Goal: Transaction & Acquisition: Purchase product/service

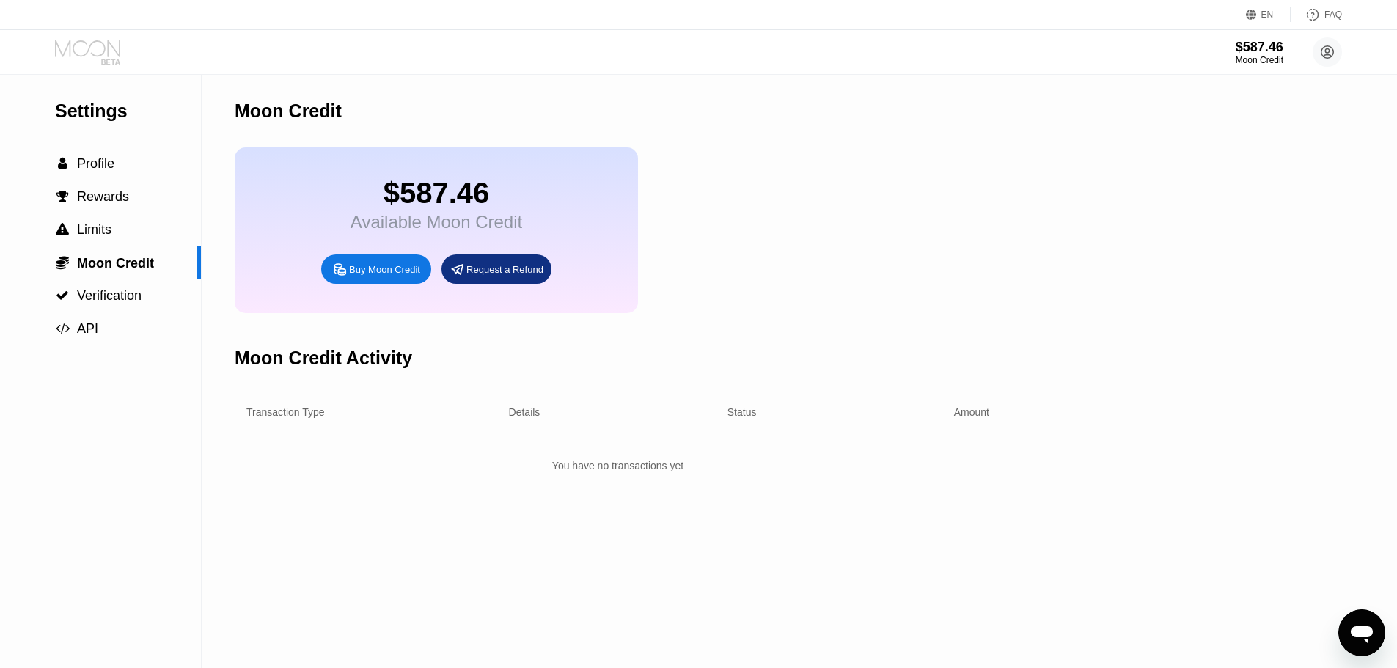
click at [61, 64] on icon at bounding box center [89, 53] width 68 height 26
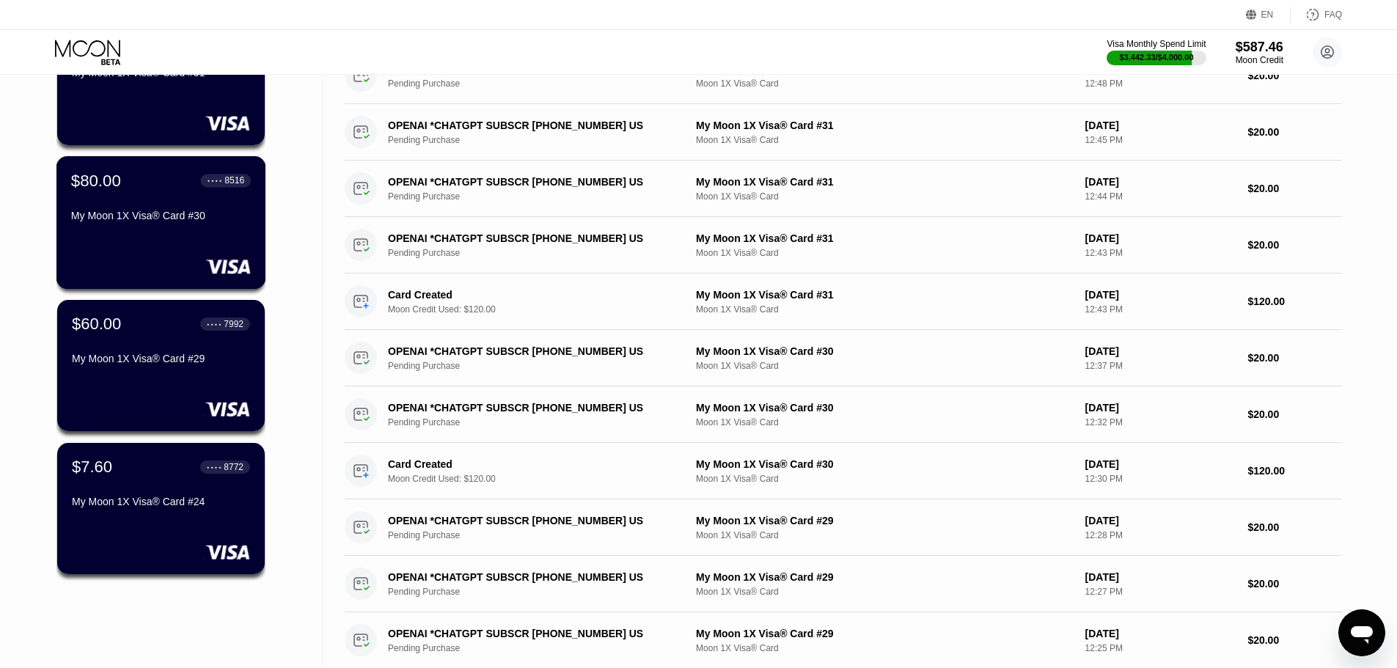
scroll to position [220, 0]
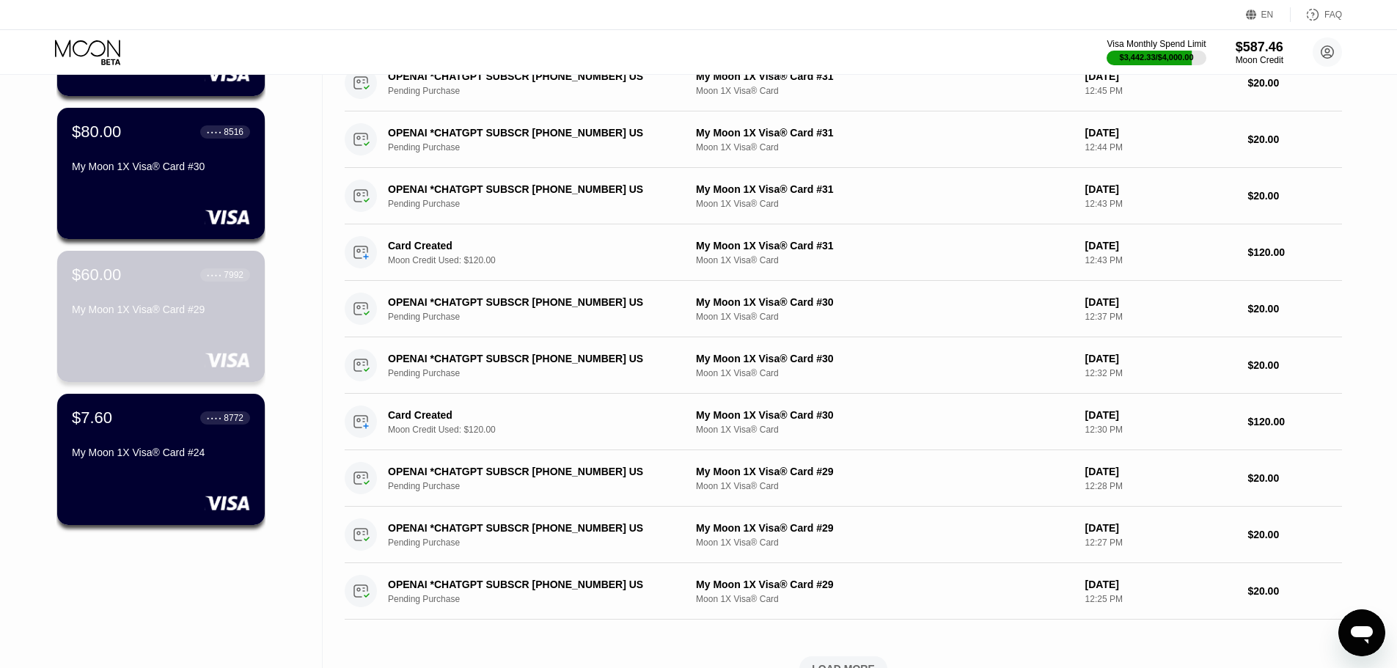
click at [171, 309] on div "My Moon 1X Visa® Card #29" at bounding box center [161, 310] width 178 height 12
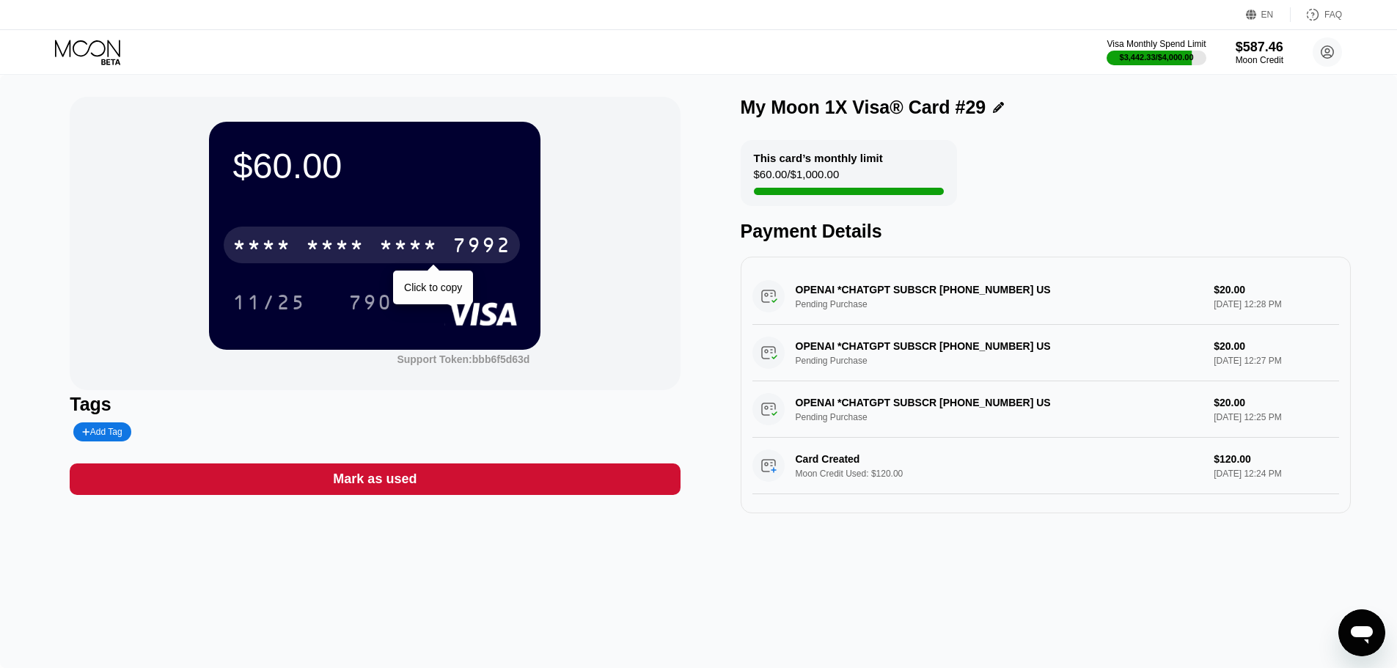
click at [389, 257] on div "* * * *" at bounding box center [408, 246] width 59 height 23
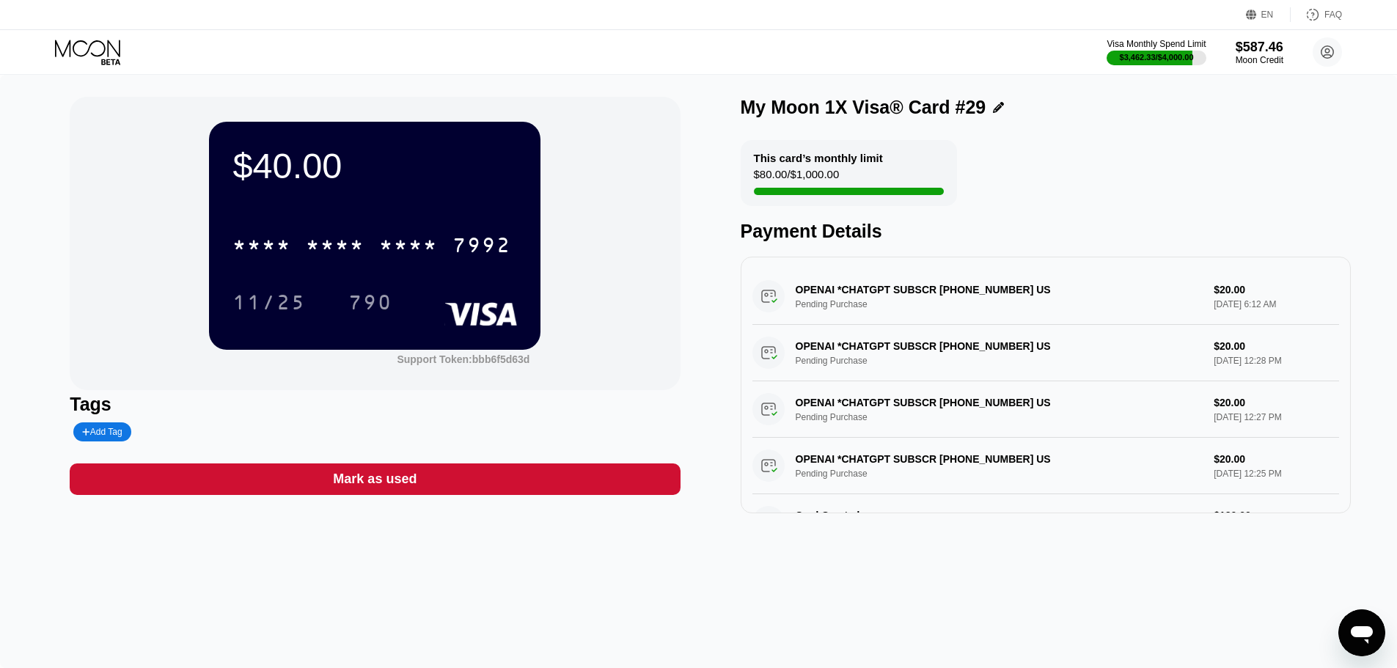
click at [77, 57] on icon at bounding box center [89, 53] width 68 height 26
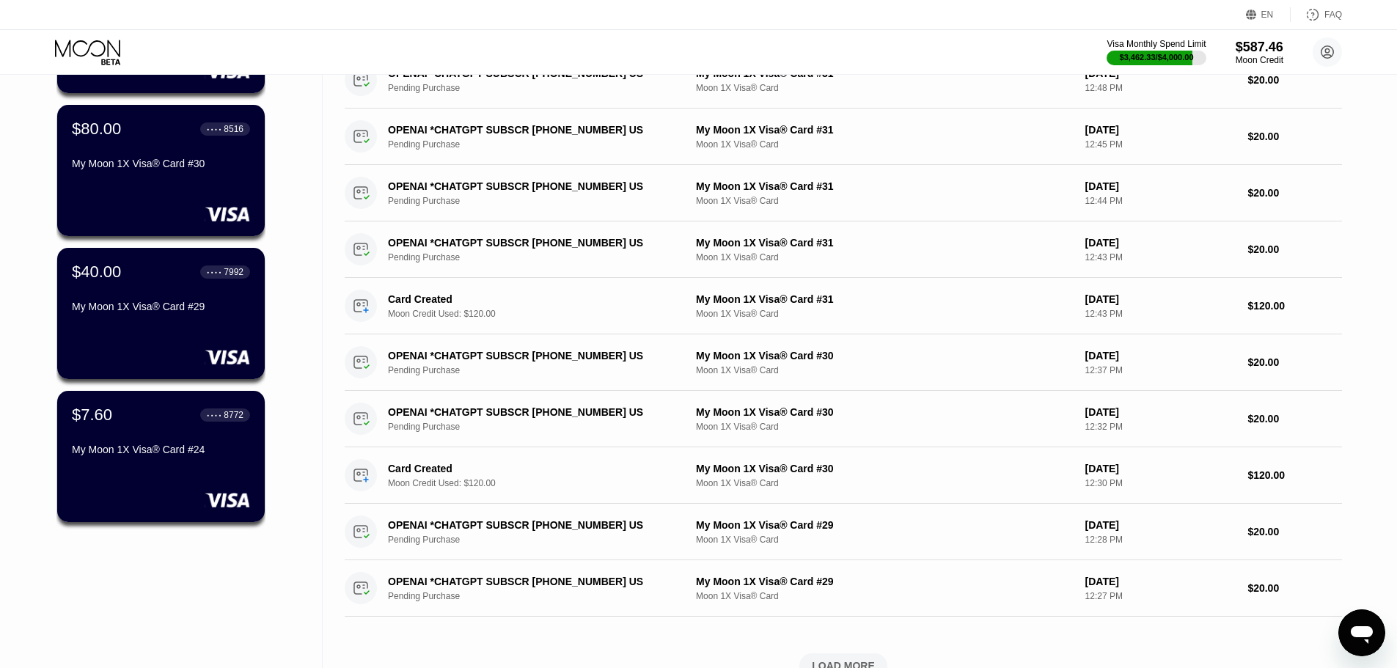
scroll to position [293, 0]
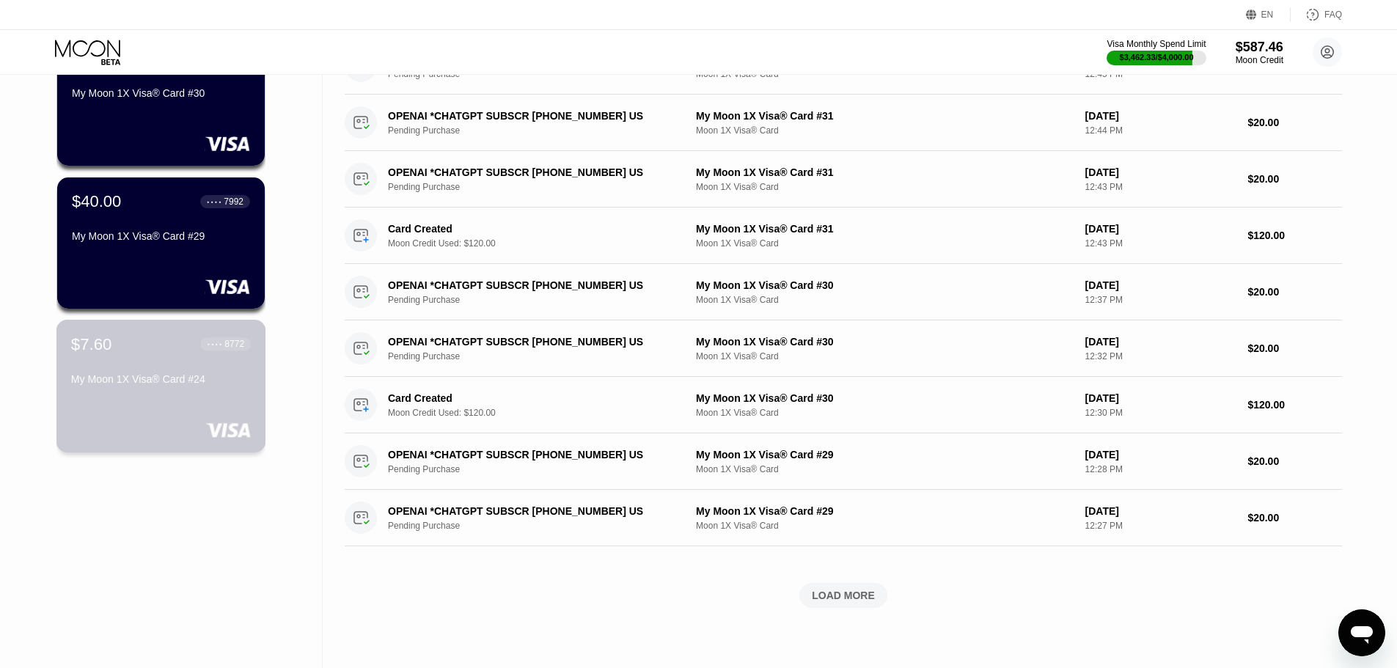
click at [158, 403] on div "$7.60 ● ● ● ● 8772 My Moon 1X Visa® Card #24" at bounding box center [161, 386] width 210 height 133
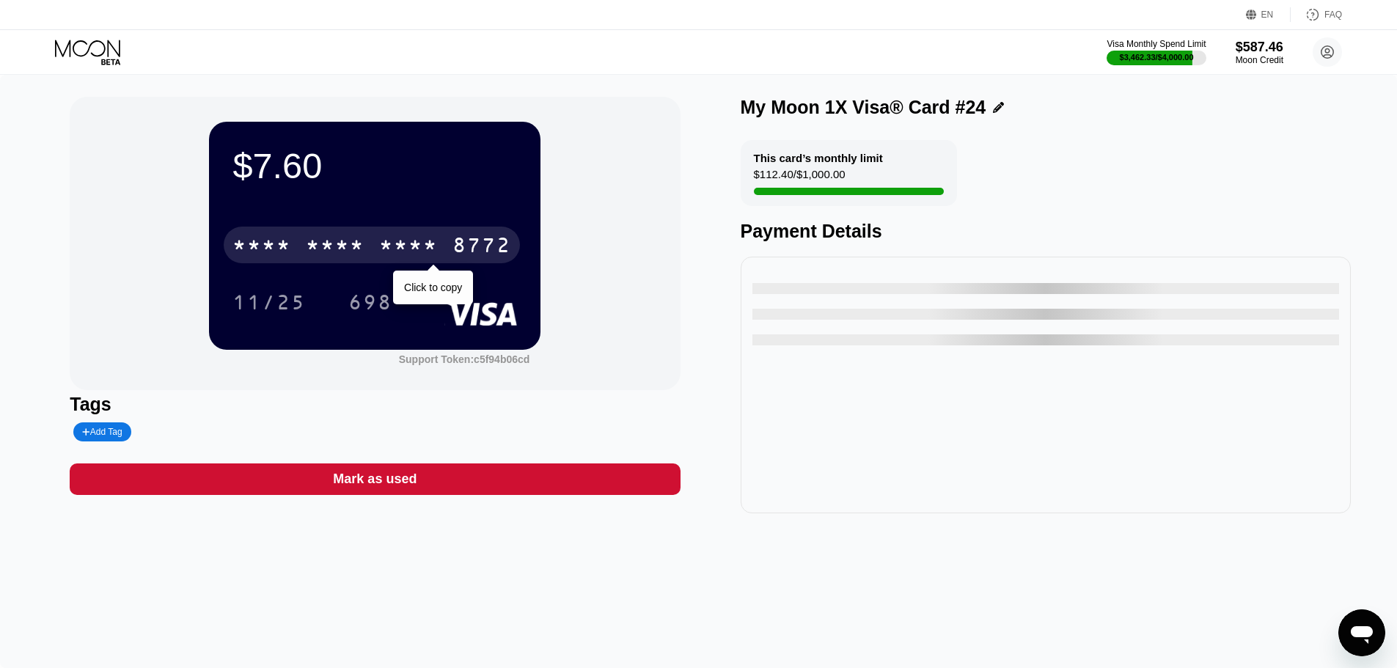
click at [468, 254] on div "8772" at bounding box center [481, 246] width 59 height 23
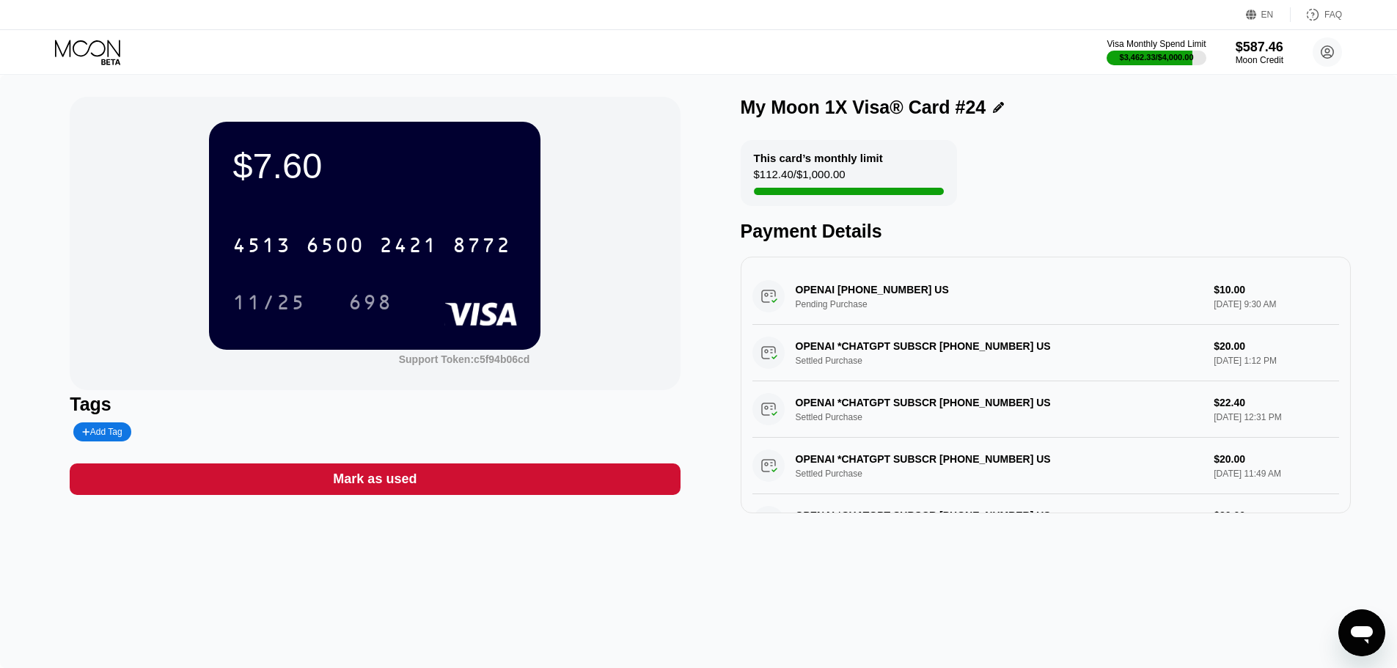
click at [1241, 215] on div "This card’s monthly limit $112.40 / $1,000.00 Payment Details" at bounding box center [1045, 191] width 610 height 102
click at [885, 548] on div "$7.60 4513 6500 2421 8772 11/25 698 Support Token: c5f94b06cd Tags Add Tag Mark…" at bounding box center [698, 371] width 1397 height 593
click at [70, 51] on icon at bounding box center [87, 48] width 65 height 17
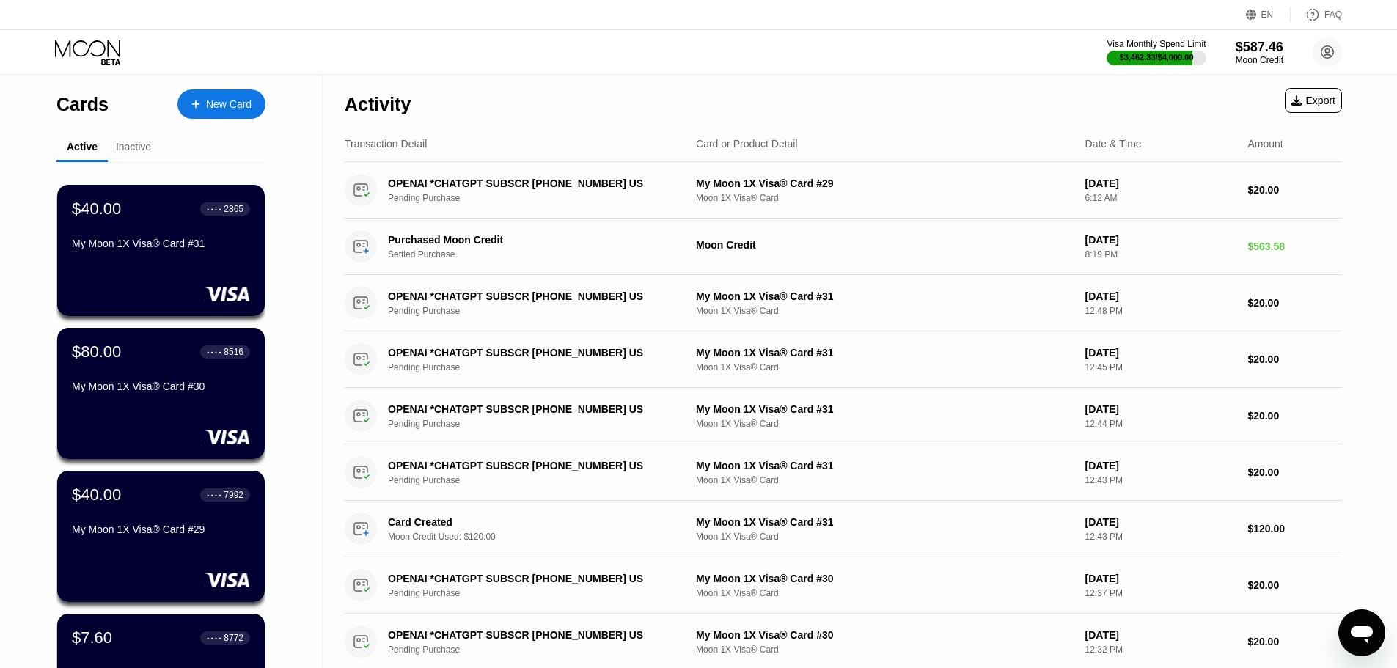
click at [208, 93] on div "New Card" at bounding box center [221, 103] width 88 height 29
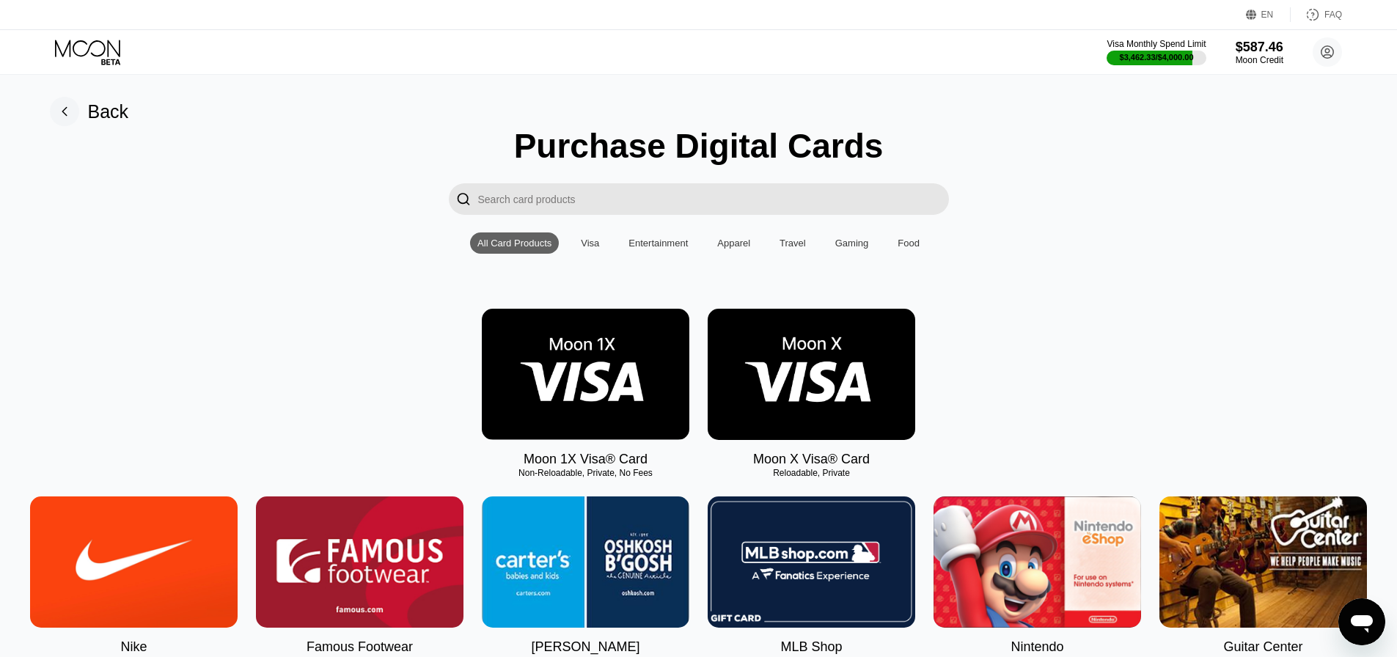
click at [630, 375] on img at bounding box center [585, 374] width 207 height 131
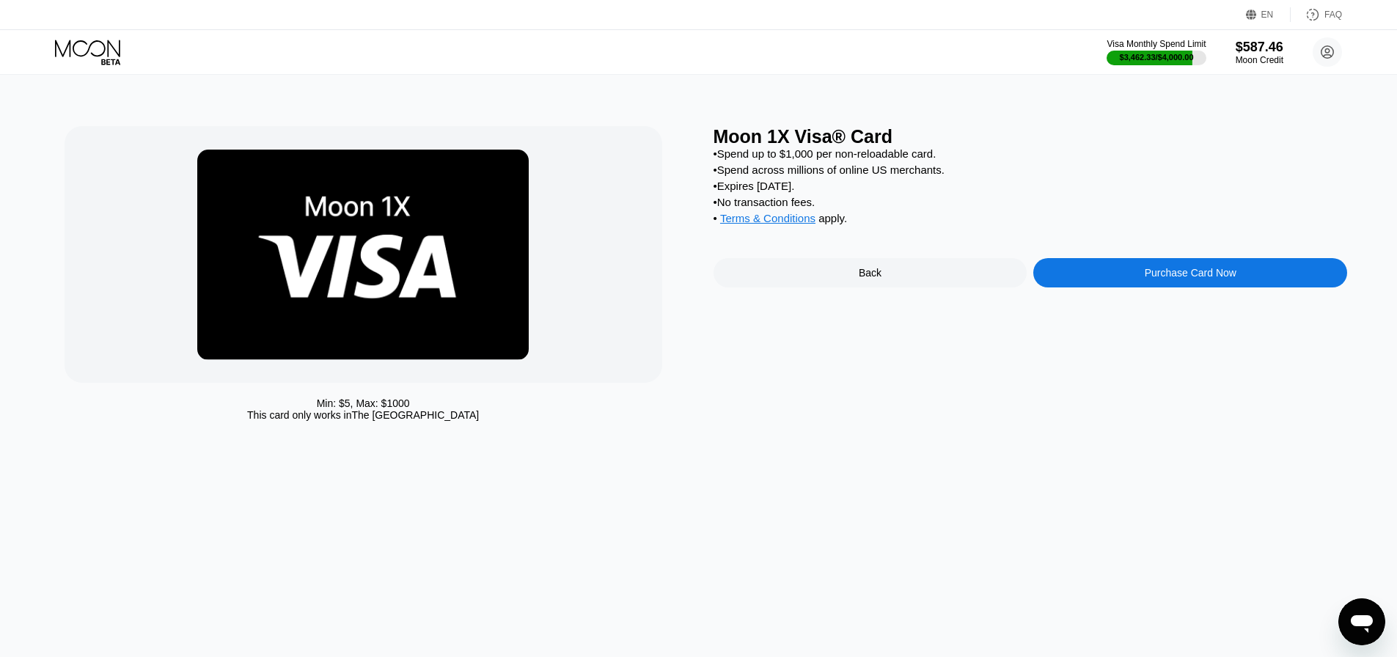
click at [1122, 275] on div "Purchase Card Now" at bounding box center [1190, 272] width 314 height 29
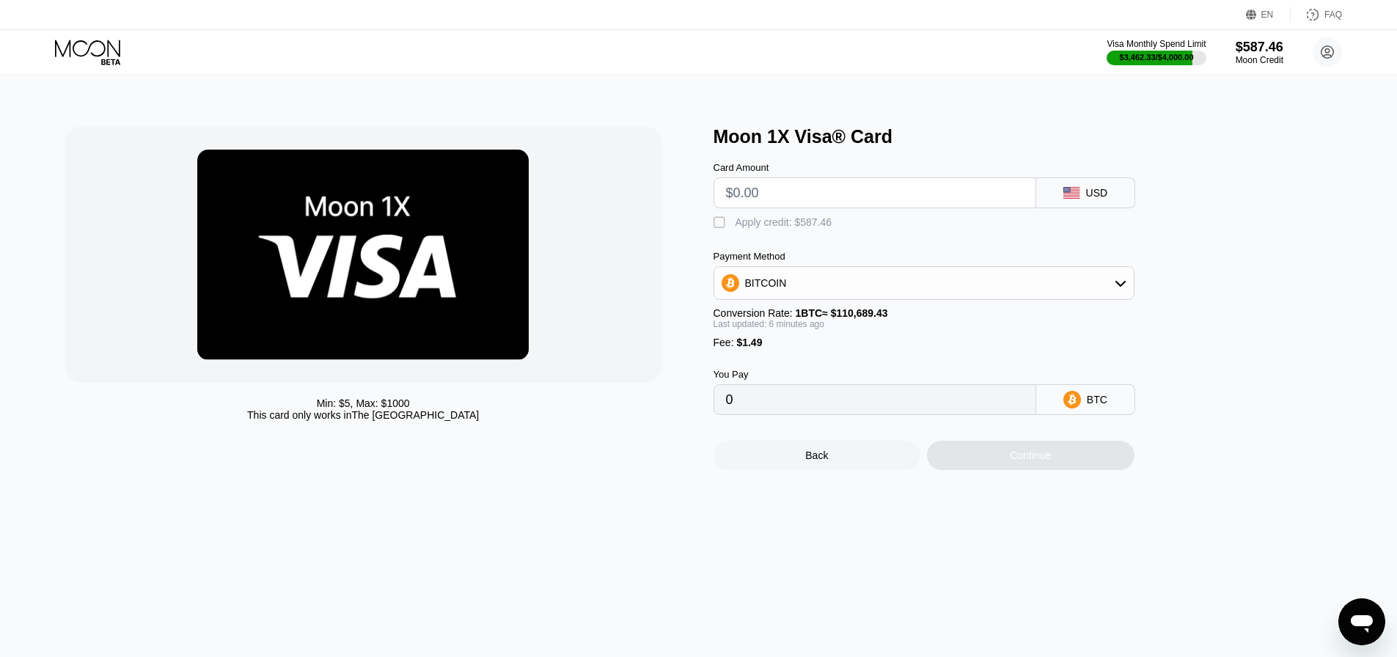
click at [918, 207] on input "text" at bounding box center [875, 192] width 298 height 29
type input "$125"
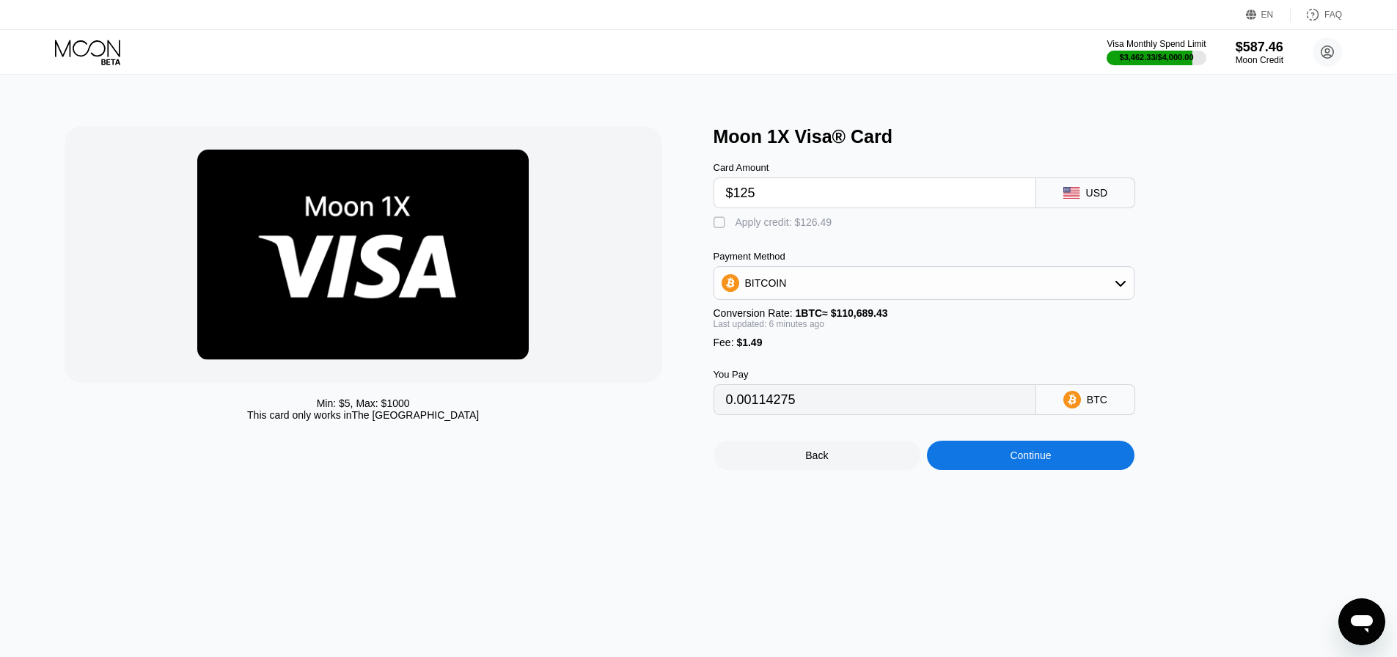
type input "0.00114178"
type input "$125"
click at [816, 230] on div " Apply credit: $126.49" at bounding box center [776, 223] width 126 height 15
type input "0"
click at [995, 468] on div "Continue" at bounding box center [1030, 455] width 207 height 29
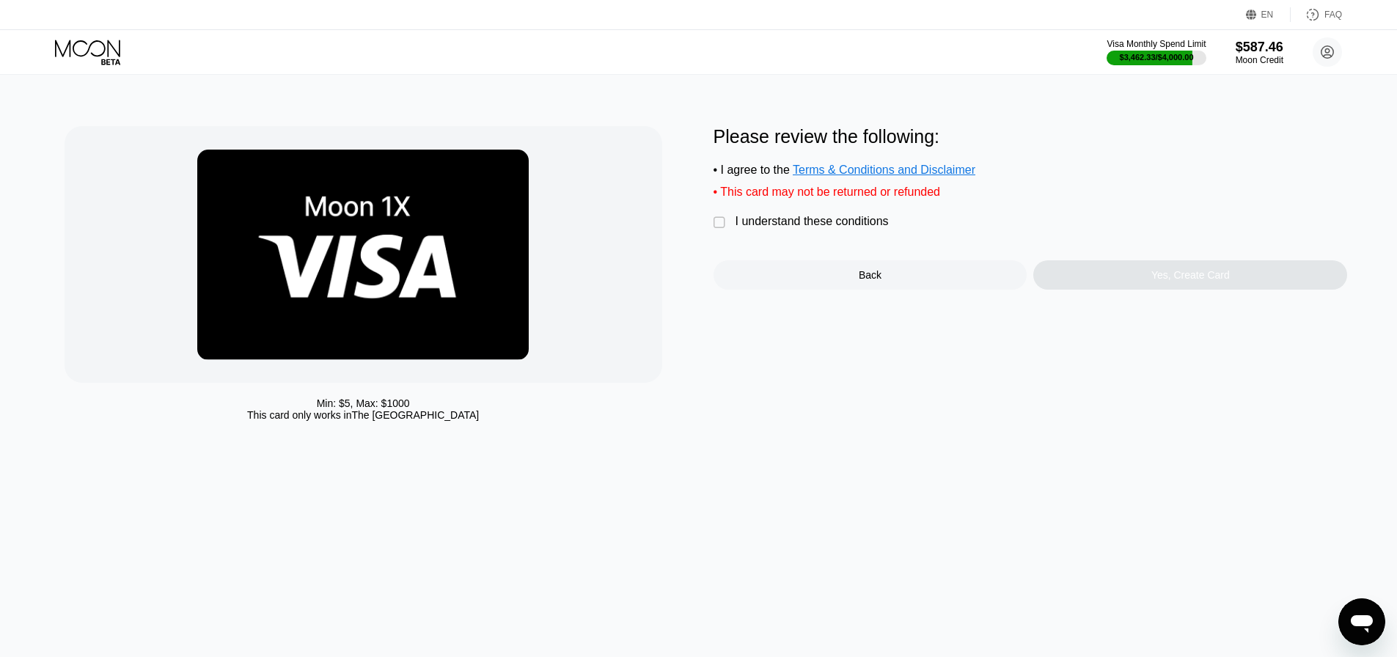
click at [823, 228] on div "I understand these conditions" at bounding box center [811, 221] width 153 height 13
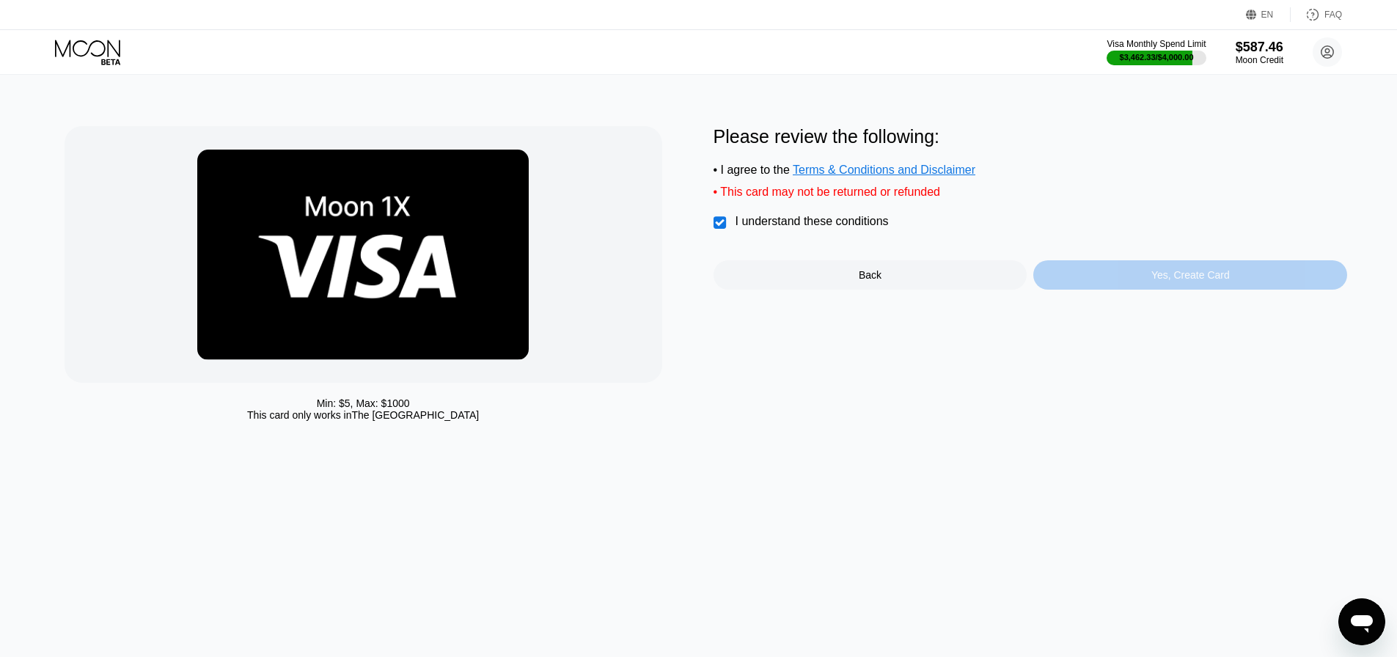
click at [1077, 276] on div "Yes, Create Card" at bounding box center [1190, 274] width 314 height 29
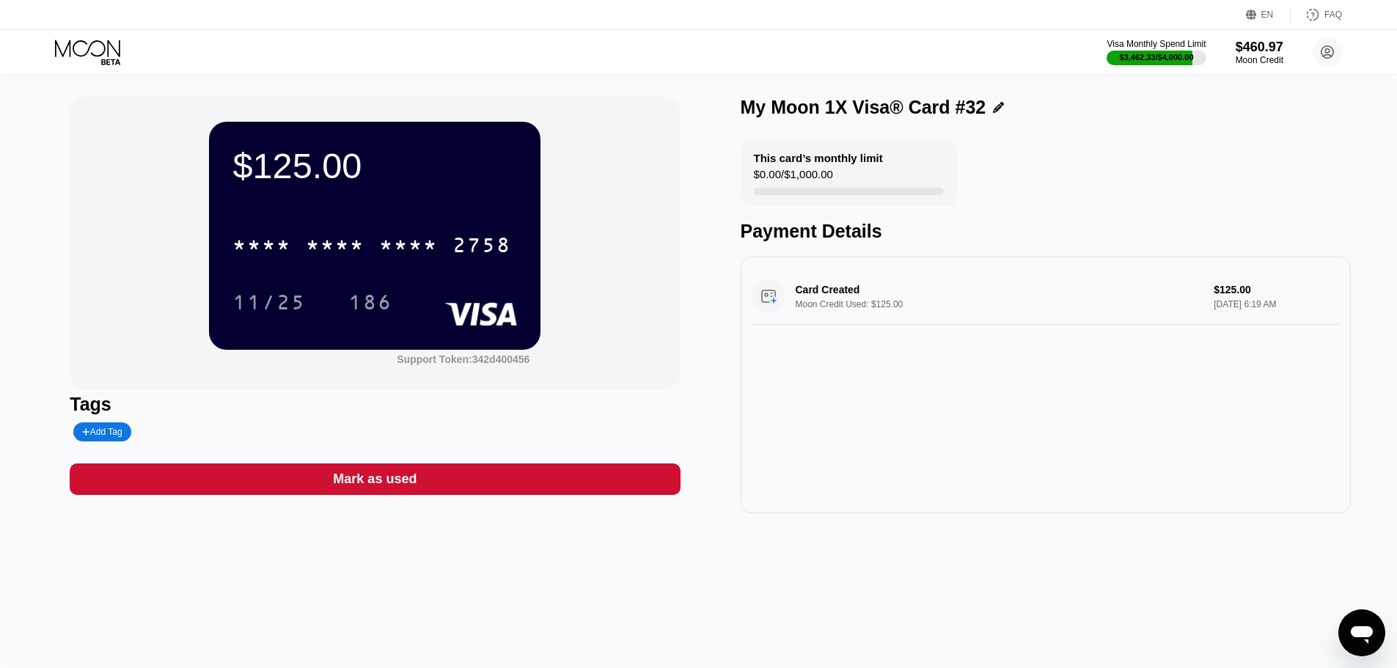
drag, startPoint x: 367, startPoint y: 228, endPoint x: 372, endPoint y: 240, distance: 13.5
click at [369, 231] on div "* * * * * * * * * * * * 2758" at bounding box center [374, 241] width 284 height 50
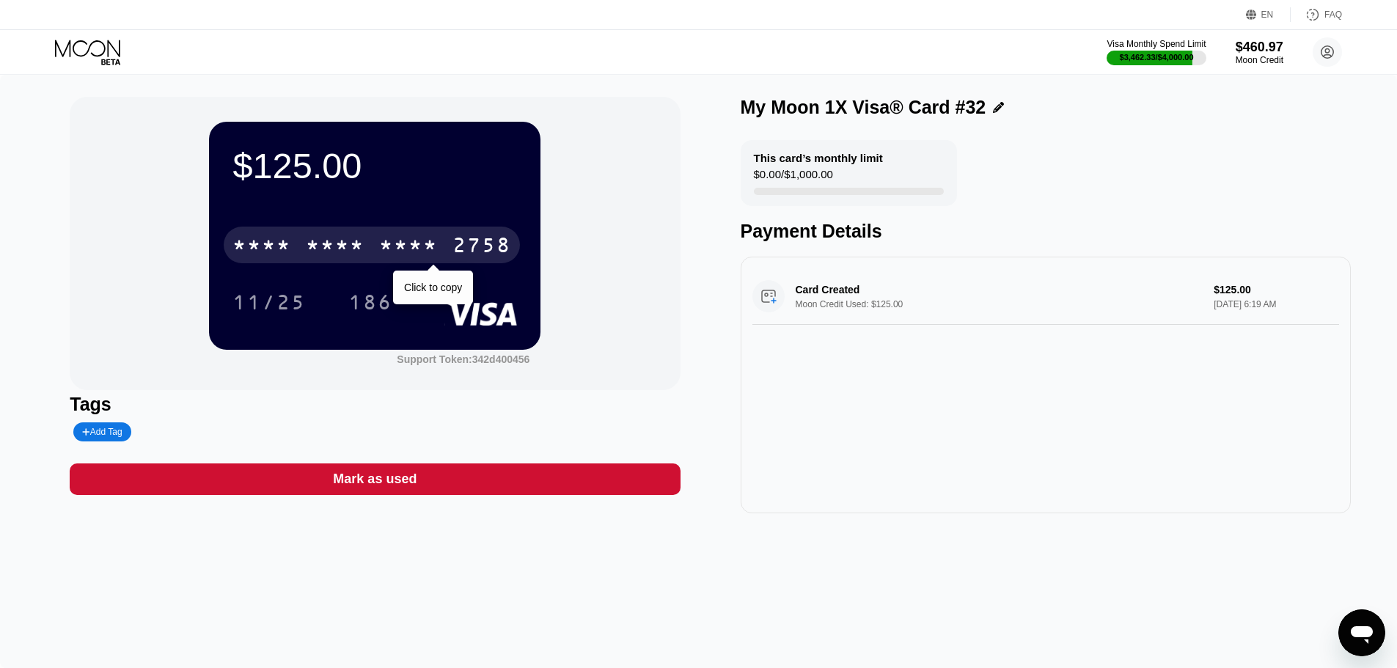
click at [372, 240] on div "* * * * * * * * * * * * 2758" at bounding box center [372, 245] width 296 height 37
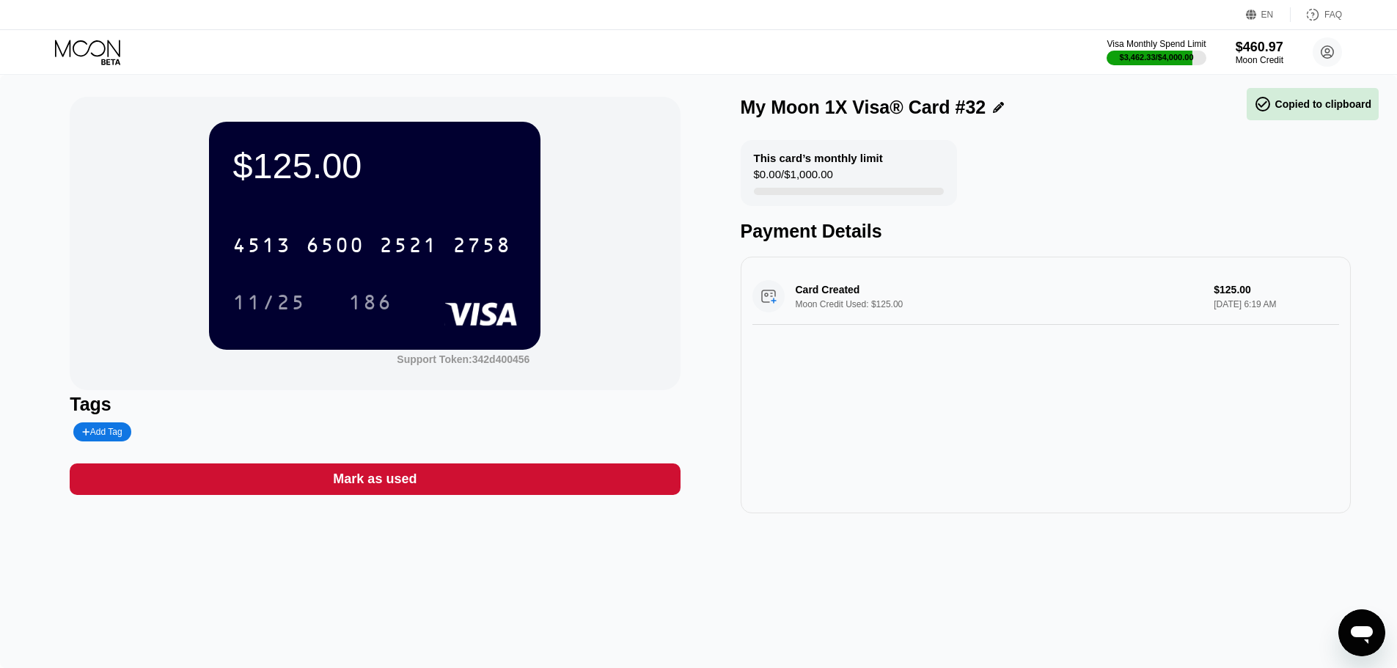
click at [771, 415] on div "Card Created Moon Credit Used: $125.00 $125.00 Sep 25, 2025 6:19 AM" at bounding box center [1045, 385] width 610 height 257
click at [856, 279] on div "Card Created Moon Credit Used: $125.00 $125.00 Sep 25, 2025 6:19 AM" at bounding box center [1045, 296] width 587 height 56
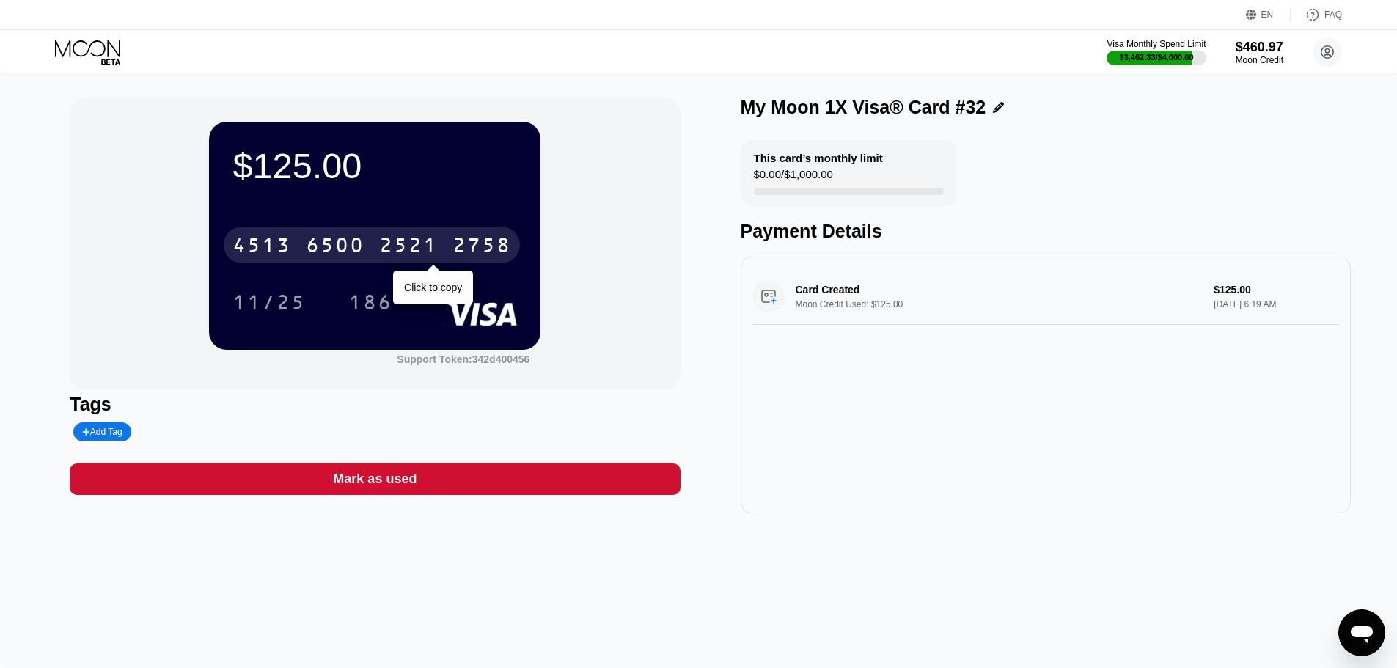
click at [400, 253] on div "2521" at bounding box center [408, 246] width 59 height 23
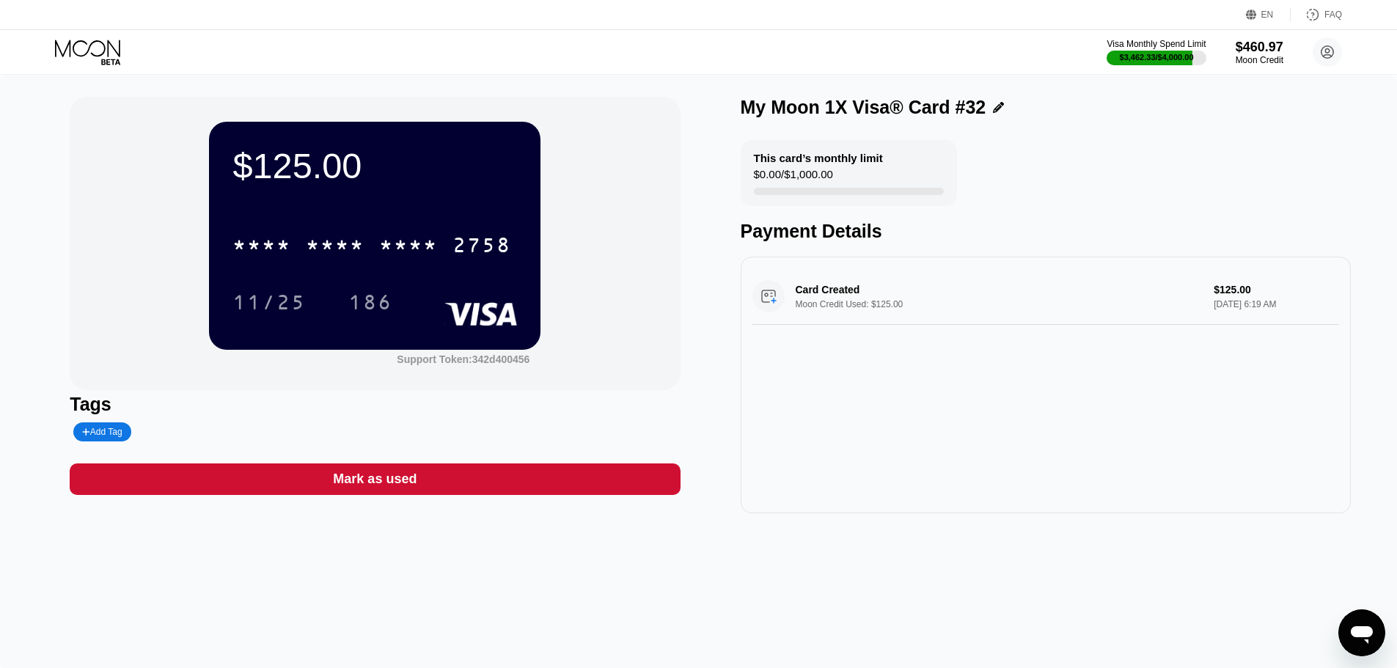
click at [942, 193] on div at bounding box center [849, 191] width 190 height 7
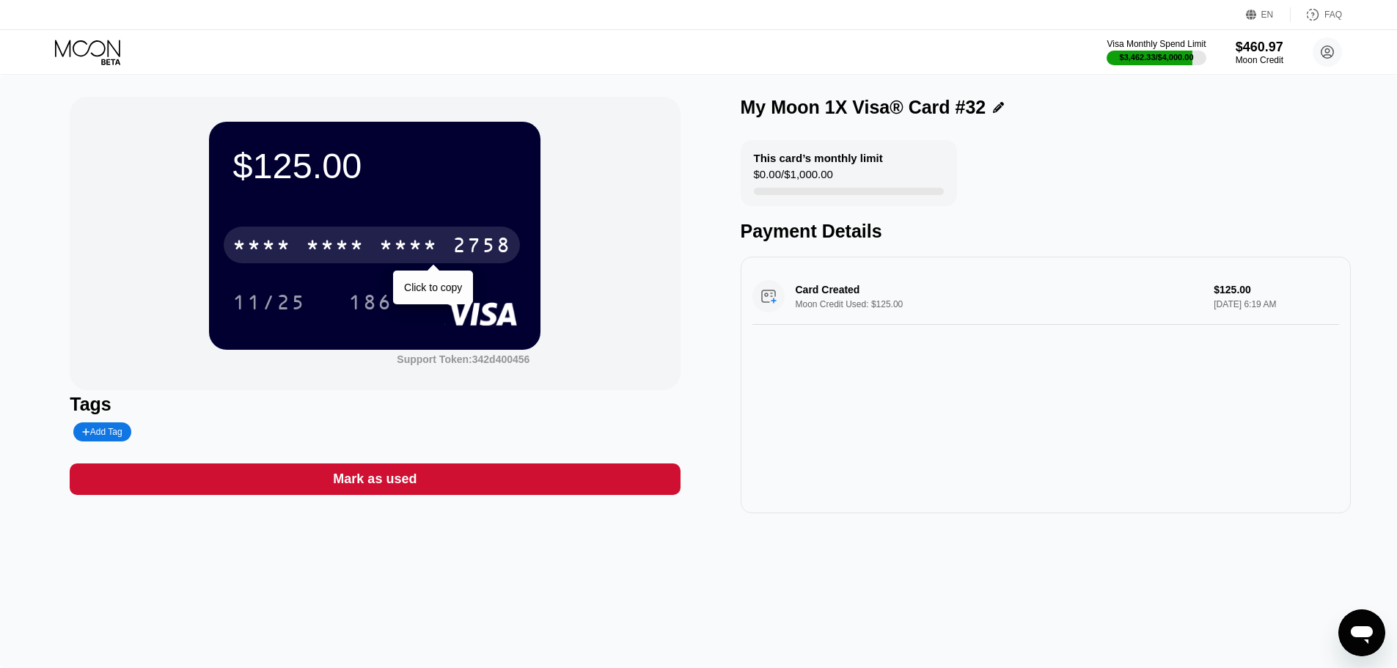
click at [318, 265] on div "* * * * * * * * * * * * 2758 Click to copy" at bounding box center [374, 241] width 284 height 50
click at [333, 246] on div "* * * *" at bounding box center [335, 246] width 59 height 23
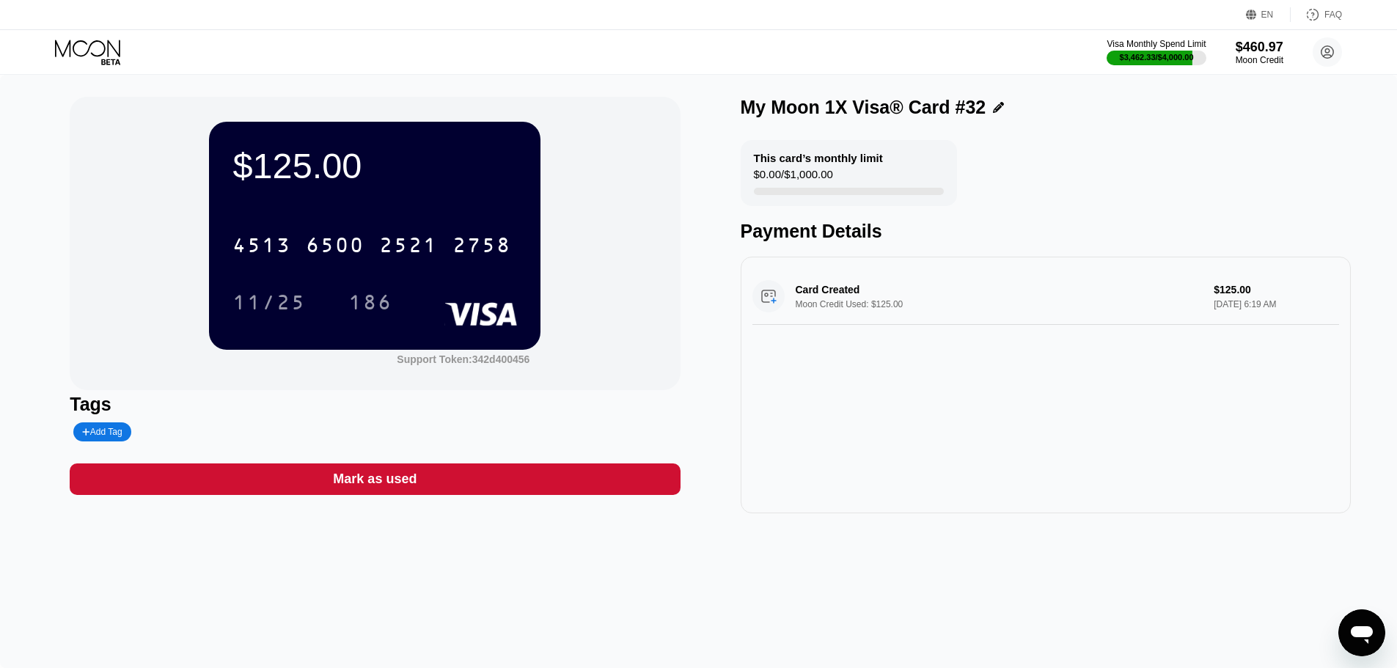
click at [1097, 191] on div "This card’s monthly limit $0.00 / $1,000.00 Payment Details" at bounding box center [1045, 191] width 610 height 102
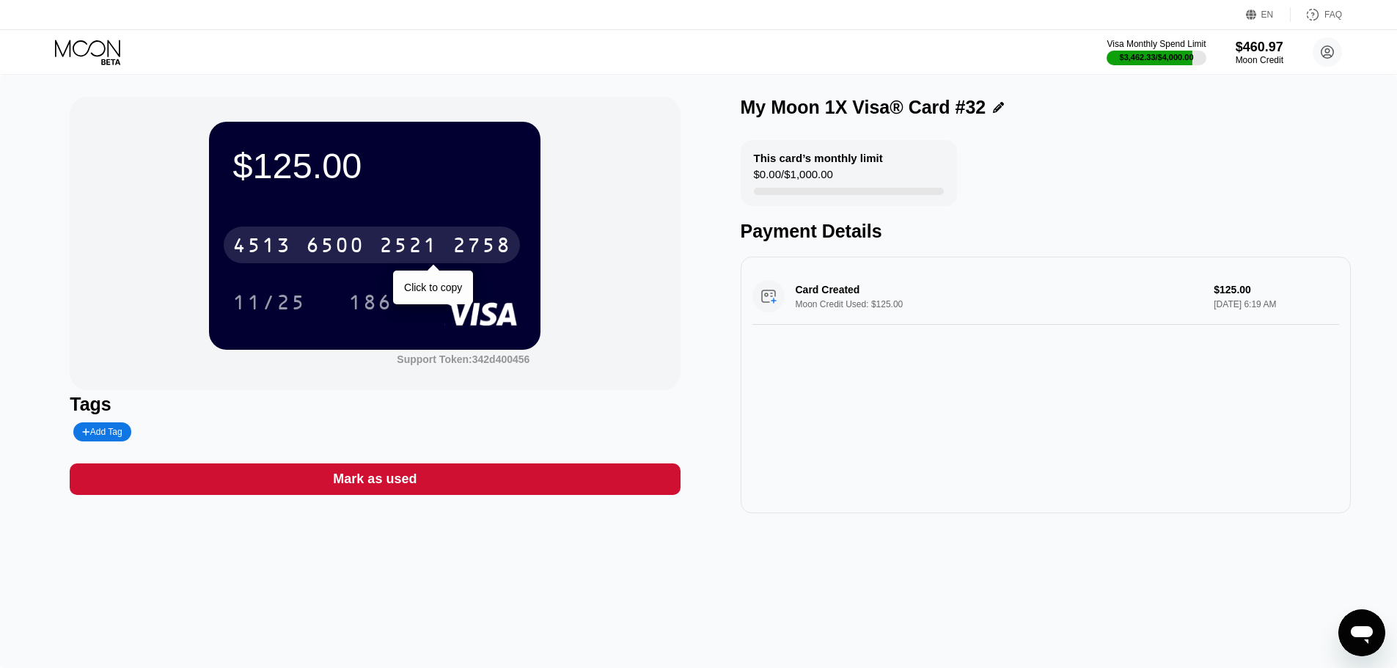
click at [400, 245] on div "2521" at bounding box center [408, 246] width 59 height 23
click at [304, 243] on div "* * * * * * * * * * * * 2758" at bounding box center [372, 245] width 296 height 37
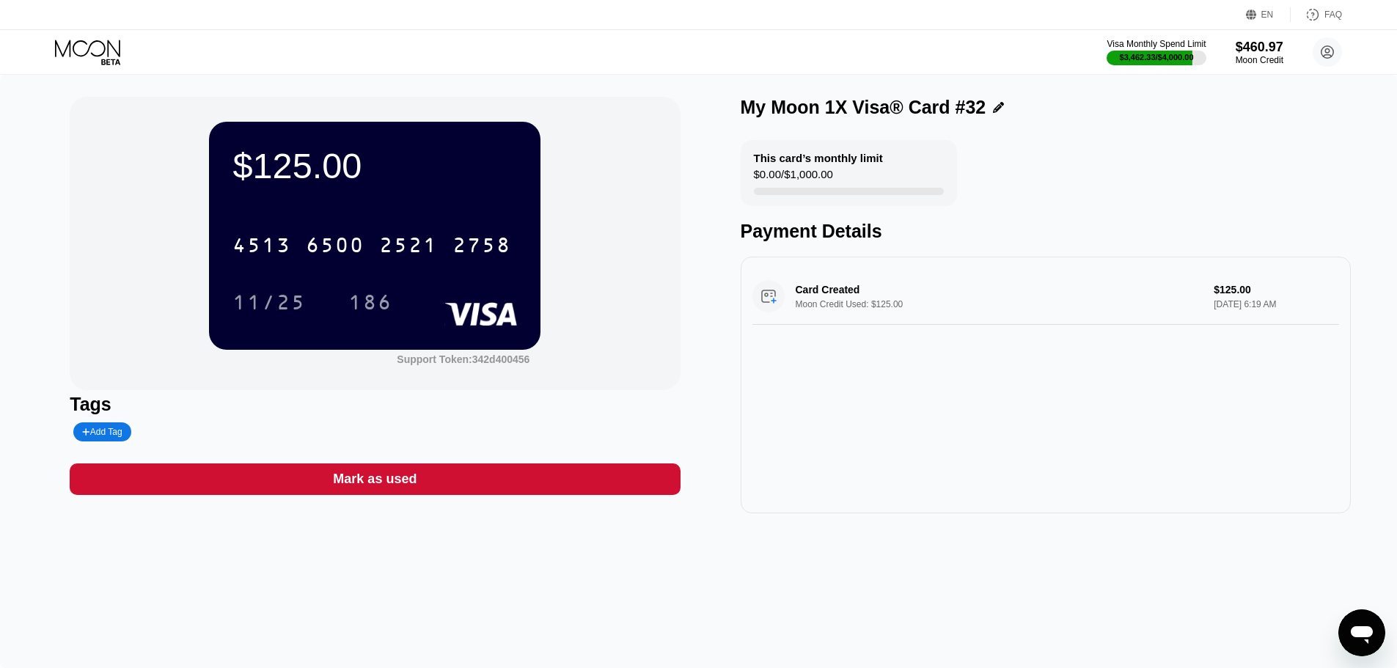
drag, startPoint x: 738, startPoint y: 116, endPoint x: 534, endPoint y: 98, distance: 203.9
click at [738, 116] on div "$125.00 4513 6500 2521 2758 11/25 186 Support Token: 342d400456 Tags Add Tag Ma…" at bounding box center [698, 305] width 1257 height 416
click at [97, 58] on icon at bounding box center [89, 53] width 68 height 26
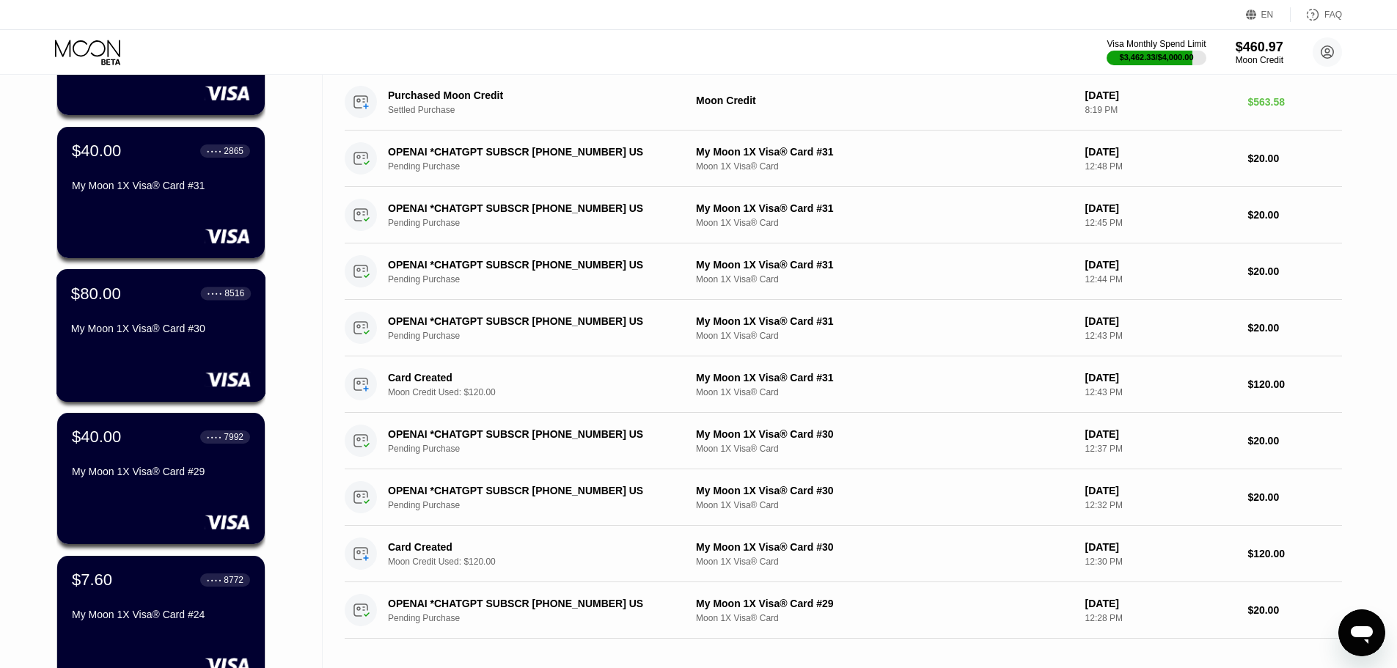
scroll to position [220, 0]
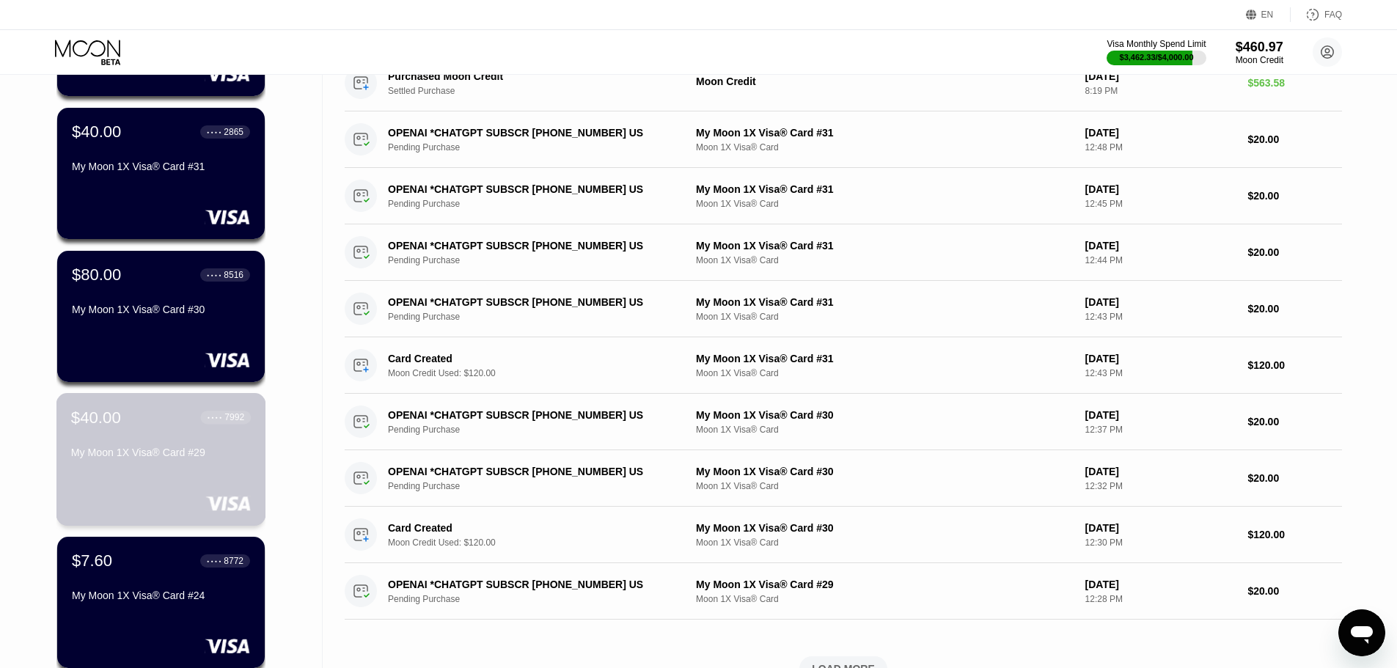
click at [160, 456] on div "My Moon 1X Visa® Card #29" at bounding box center [161, 452] width 180 height 12
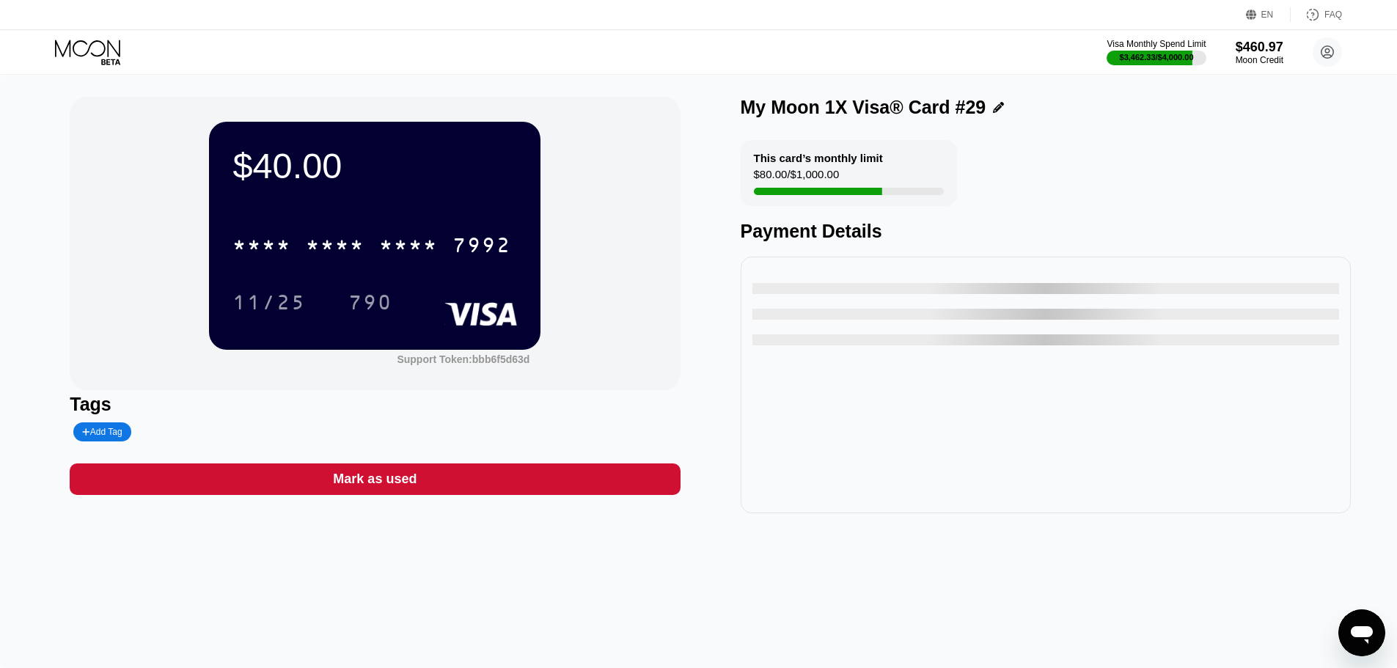
click at [453, 249] on div "7992" at bounding box center [481, 246] width 59 height 23
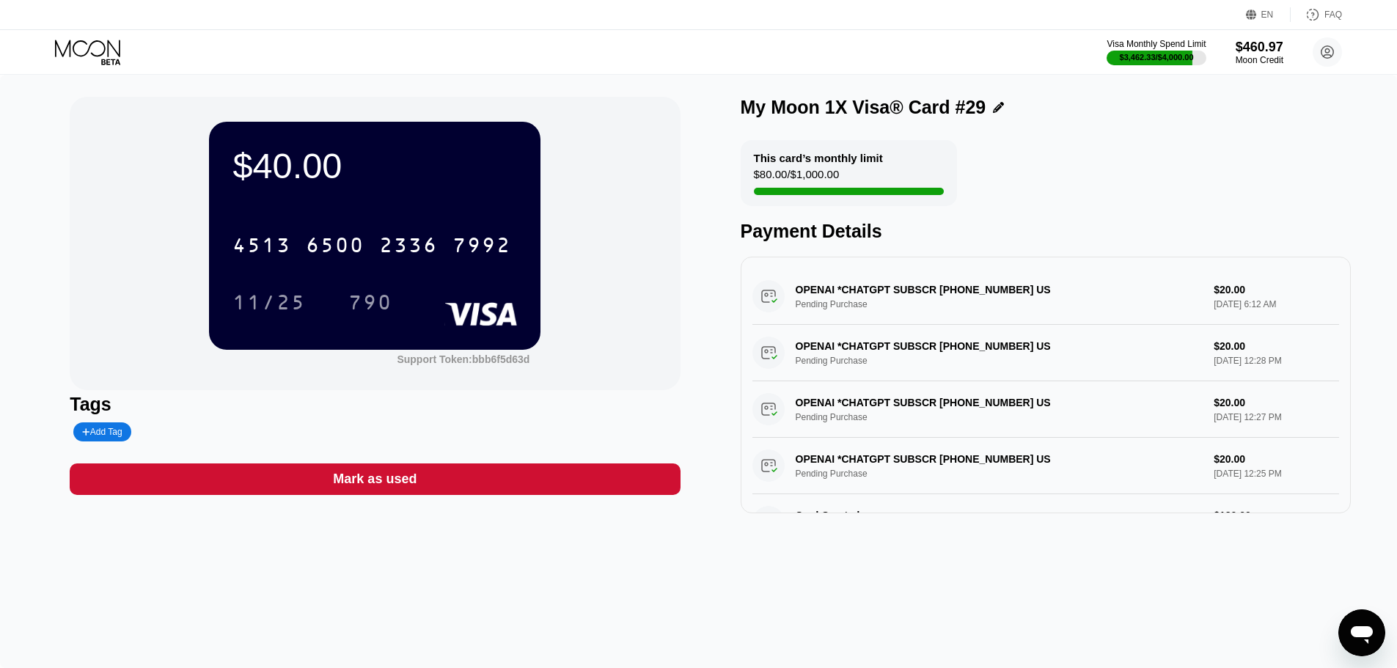
click at [807, 150] on div "This card’s monthly limit $80.00 / $1,000.00" at bounding box center [848, 173] width 216 height 66
click at [337, 237] on div "[CREDIT_CARD_NUMBER]" at bounding box center [372, 245] width 296 height 37
click at [922, 182] on div "This card’s monthly limit $80.00 / $1,000.00" at bounding box center [848, 173] width 216 height 66
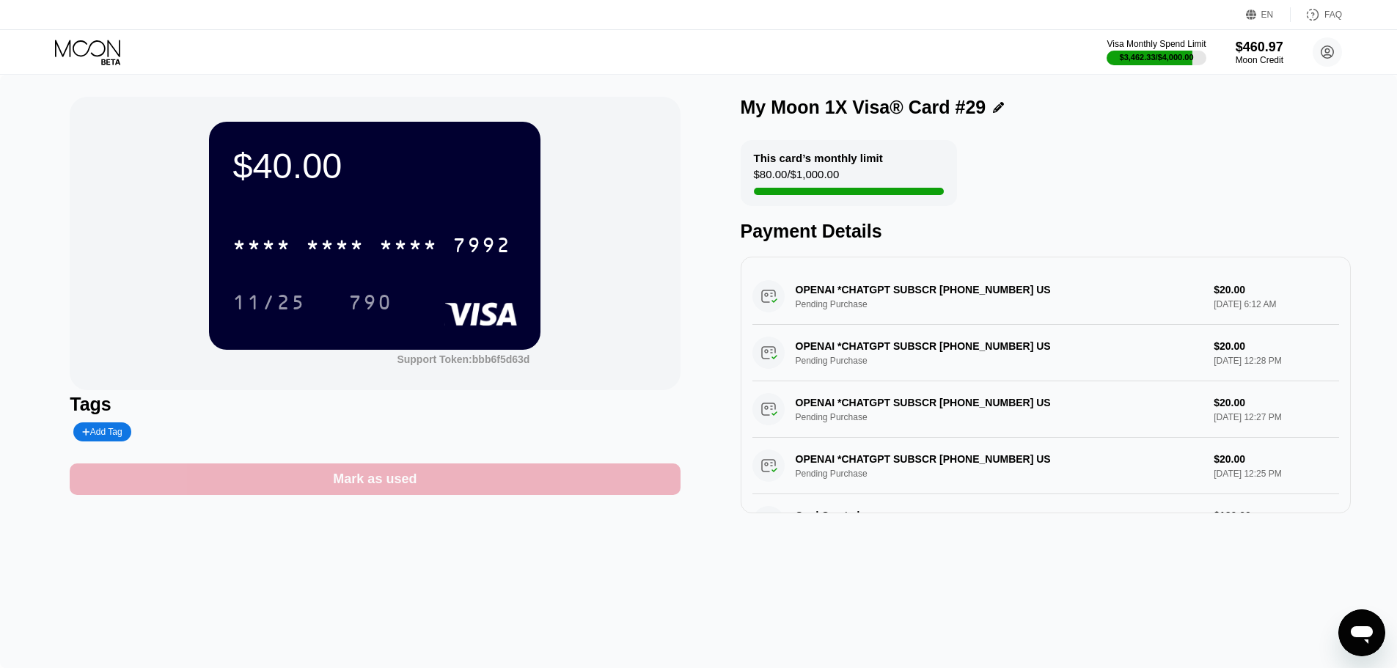
click at [320, 469] on div "Mark as used" at bounding box center [375, 479] width 610 height 32
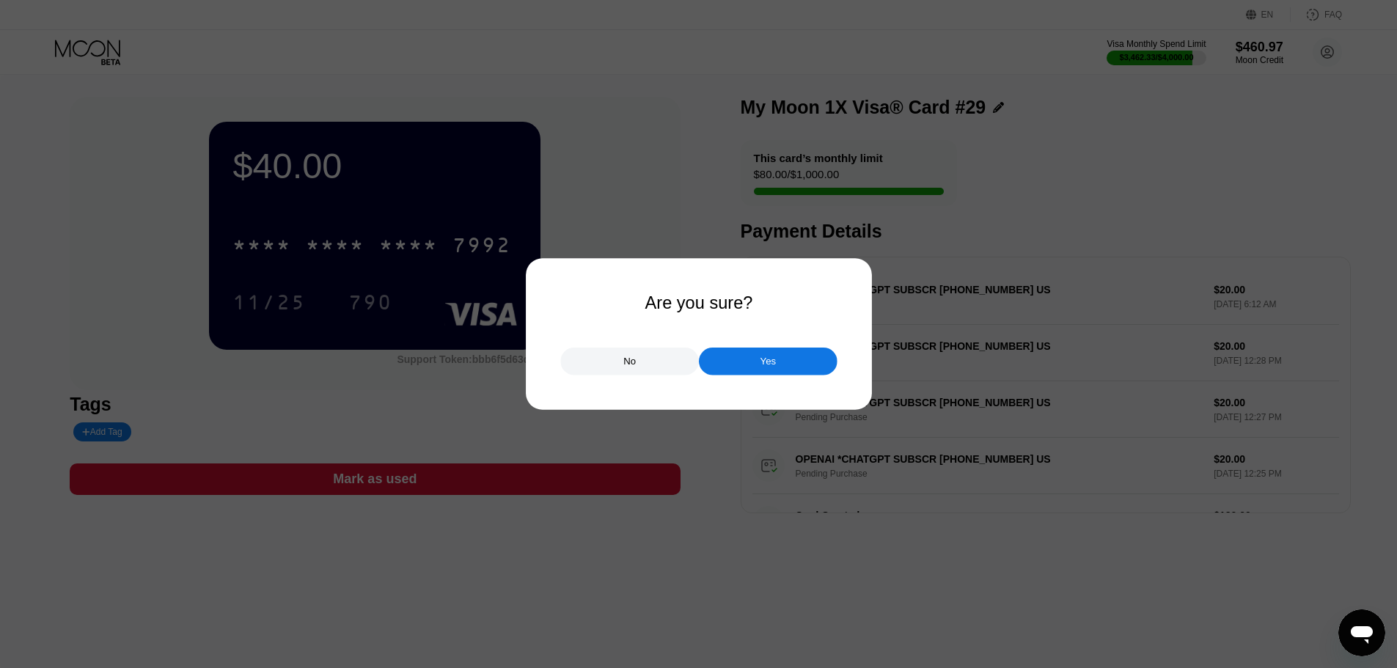
click at [334, 486] on div at bounding box center [704, 334] width 1408 height 668
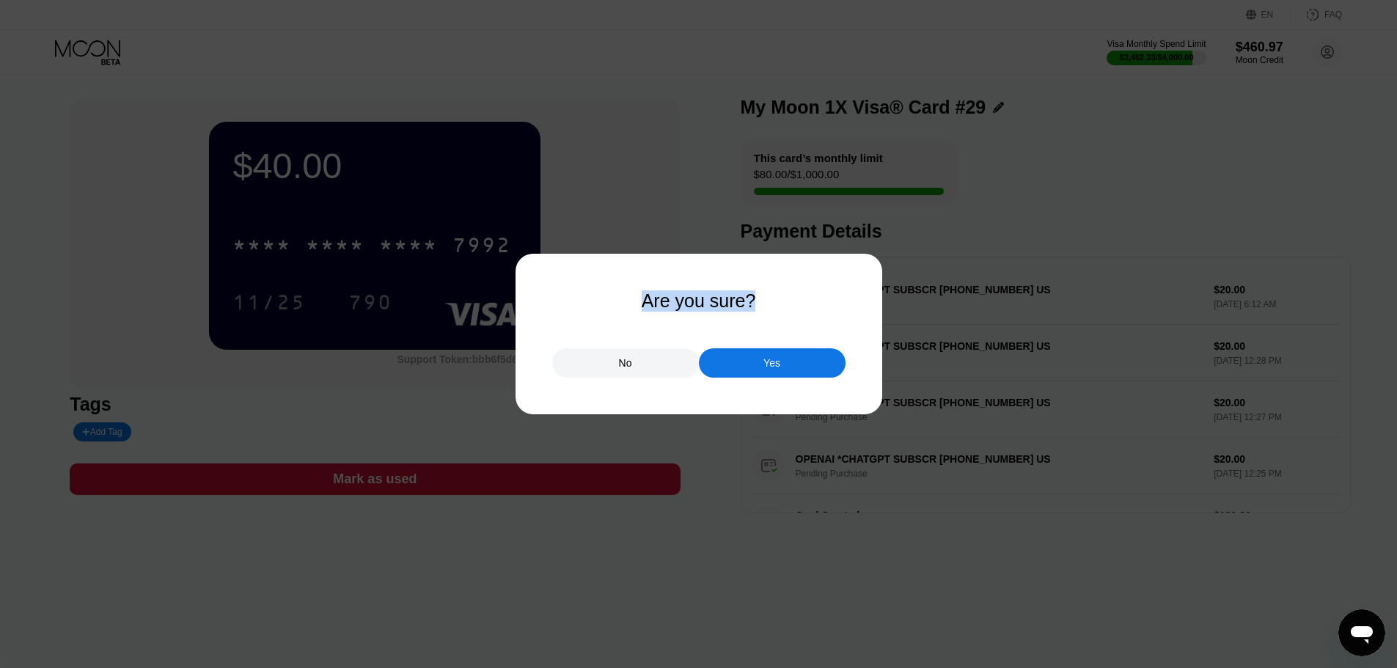
click at [739, 378] on div "Are you sure? No Yes" at bounding box center [698, 334] width 1397 height 668
click at [738, 375] on div "Yes" at bounding box center [772, 362] width 147 height 29
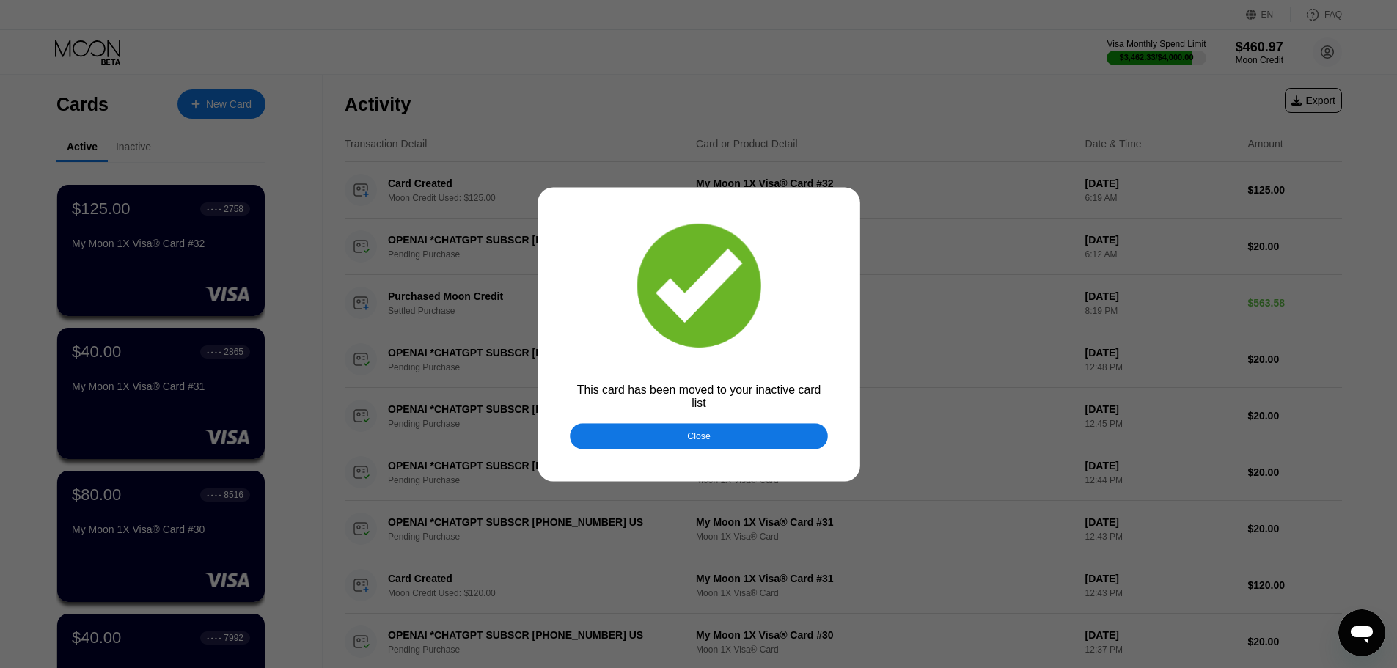
click at [68, 48] on div at bounding box center [704, 334] width 1408 height 668
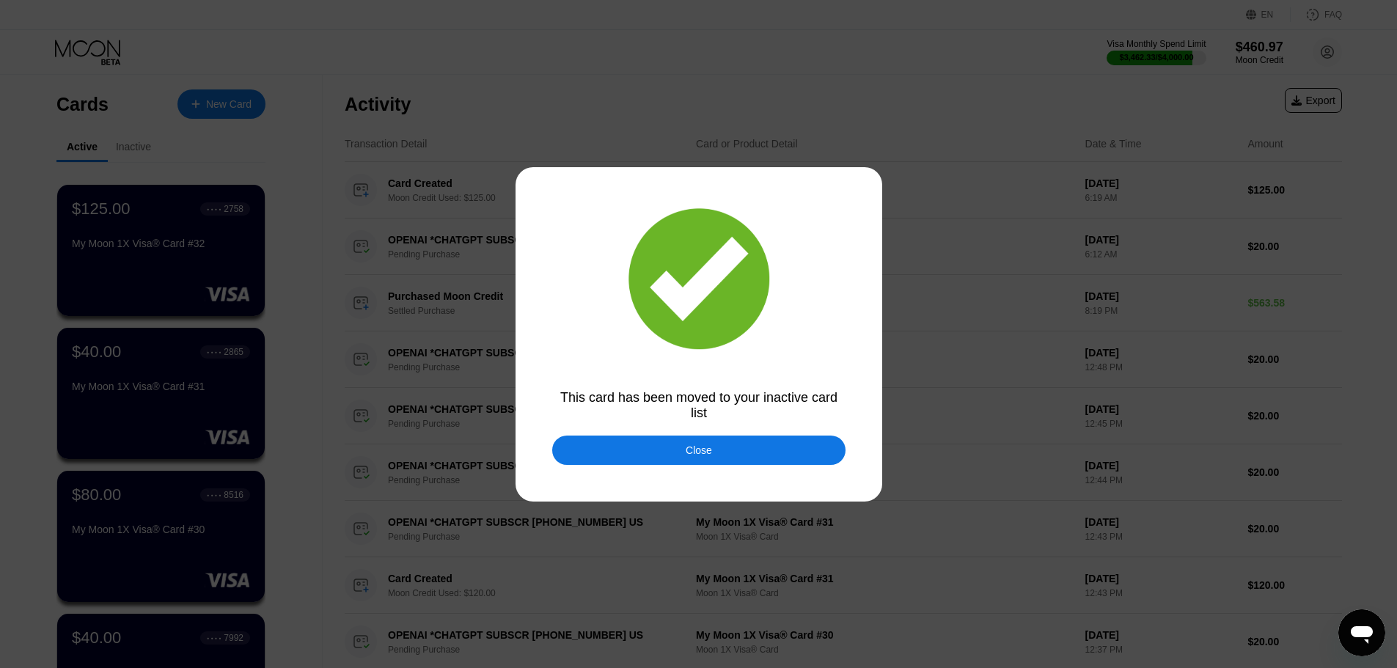
click at [676, 474] on div at bounding box center [704, 334] width 1408 height 668
click at [691, 445] on div "Close" at bounding box center [699, 450] width 26 height 12
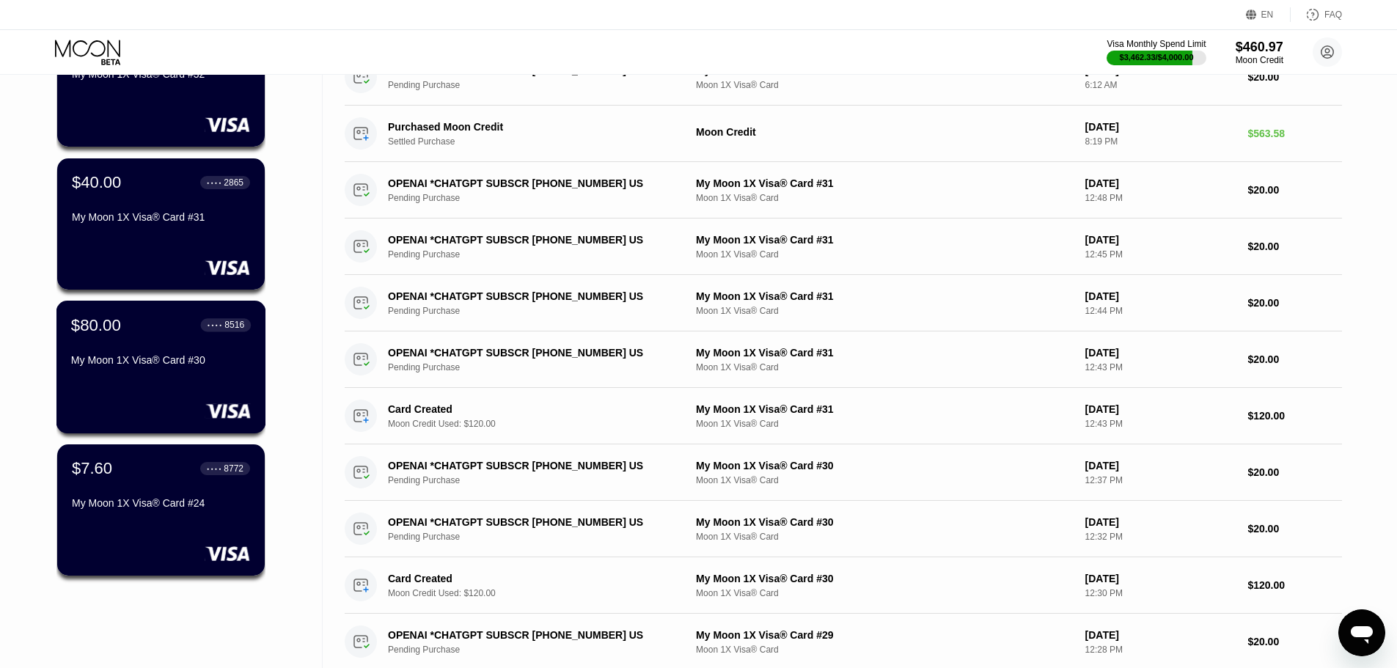
scroll to position [220, 0]
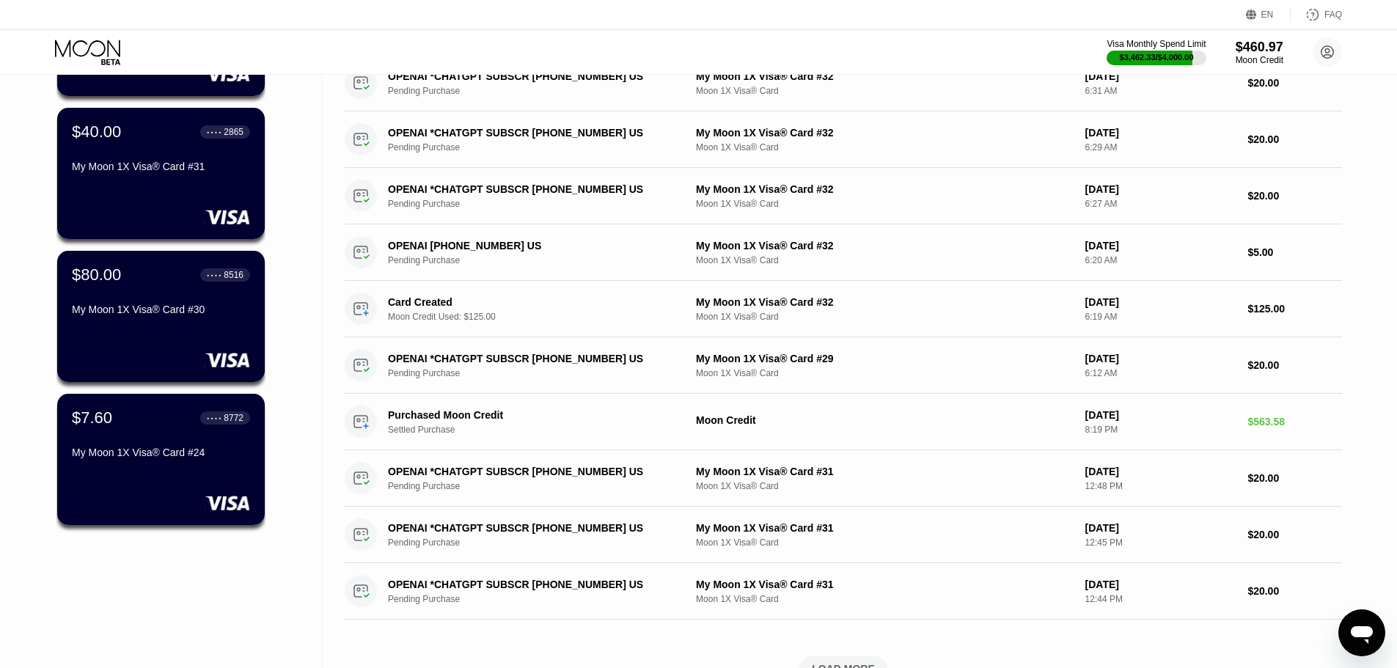
click at [164, 359] on div at bounding box center [161, 360] width 178 height 15
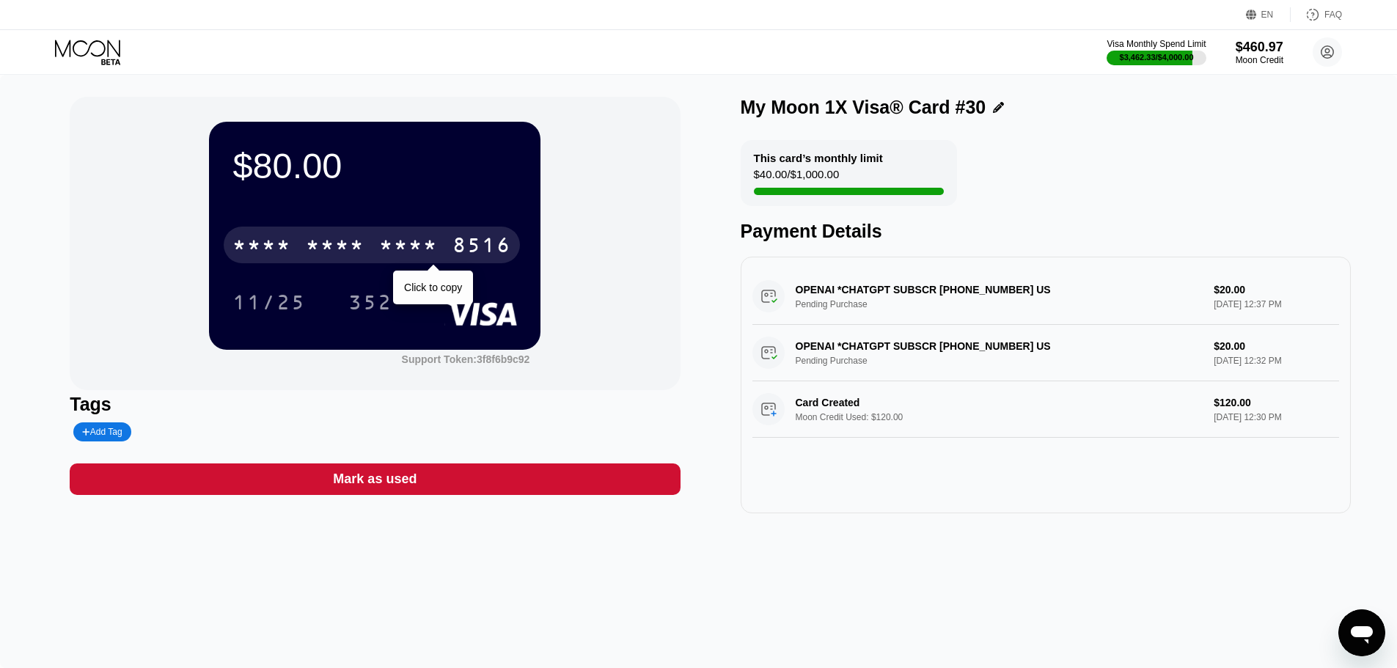
click at [419, 246] on div "* * * *" at bounding box center [408, 246] width 59 height 23
click at [336, 257] on div "6500" at bounding box center [335, 246] width 59 height 23
click at [413, 249] on div "* * * *" at bounding box center [408, 246] width 59 height 23
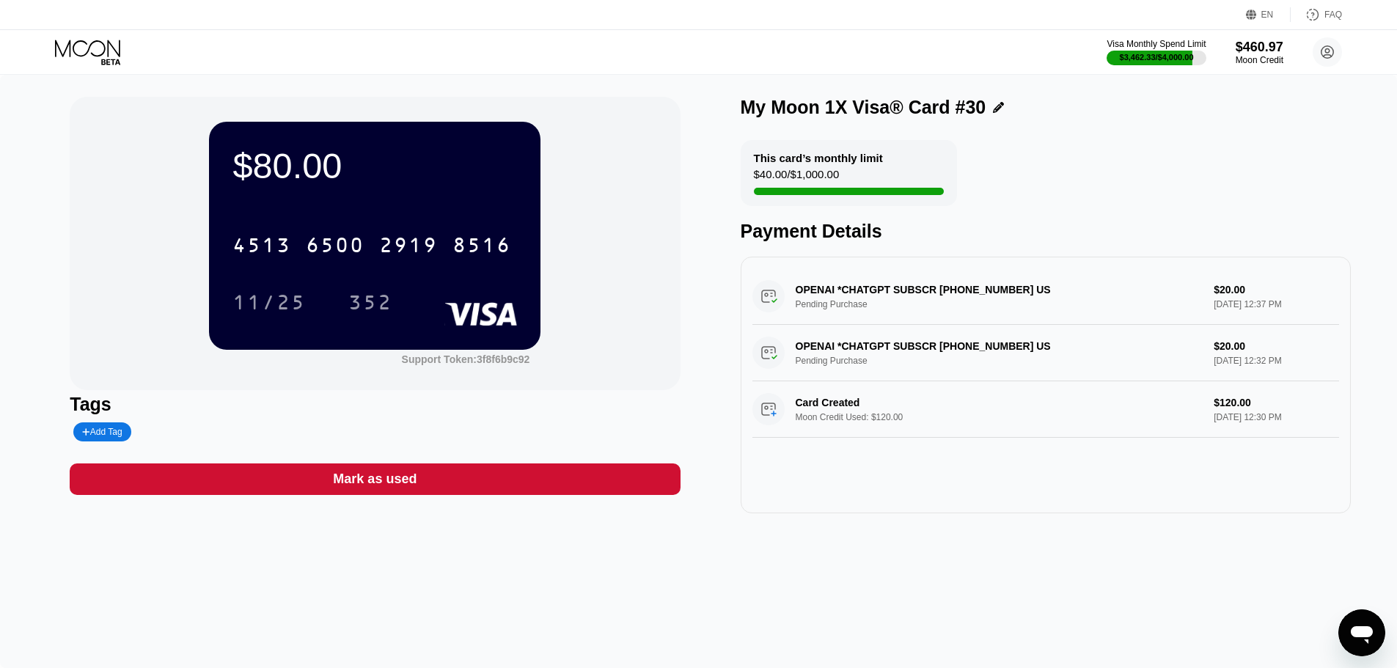
click at [425, 210] on div "$80.00 4513 6500 2919 8516 11/25 352" at bounding box center [374, 235] width 331 height 227
click at [423, 227] on div "[CREDIT_CARD_NUMBER]" at bounding box center [374, 241] width 284 height 50
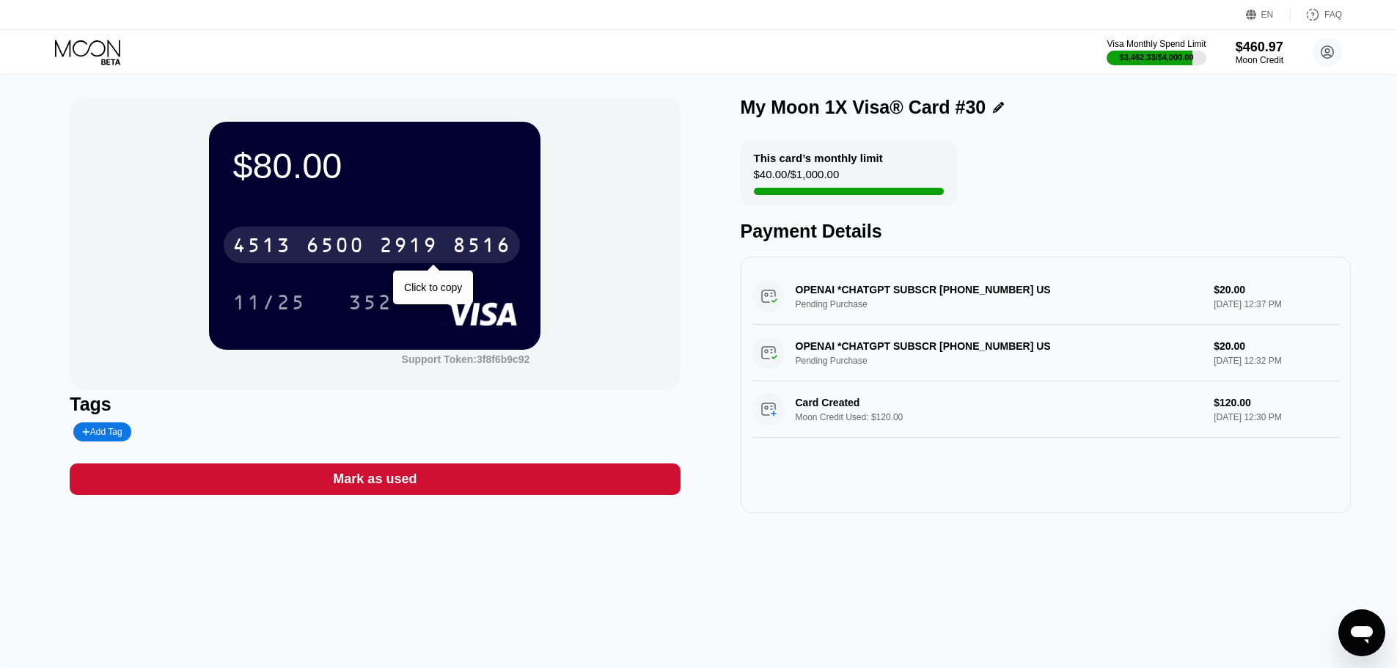
click at [427, 238] on div "2919" at bounding box center [408, 246] width 59 height 23
